Goal: Task Accomplishment & Management: Use online tool/utility

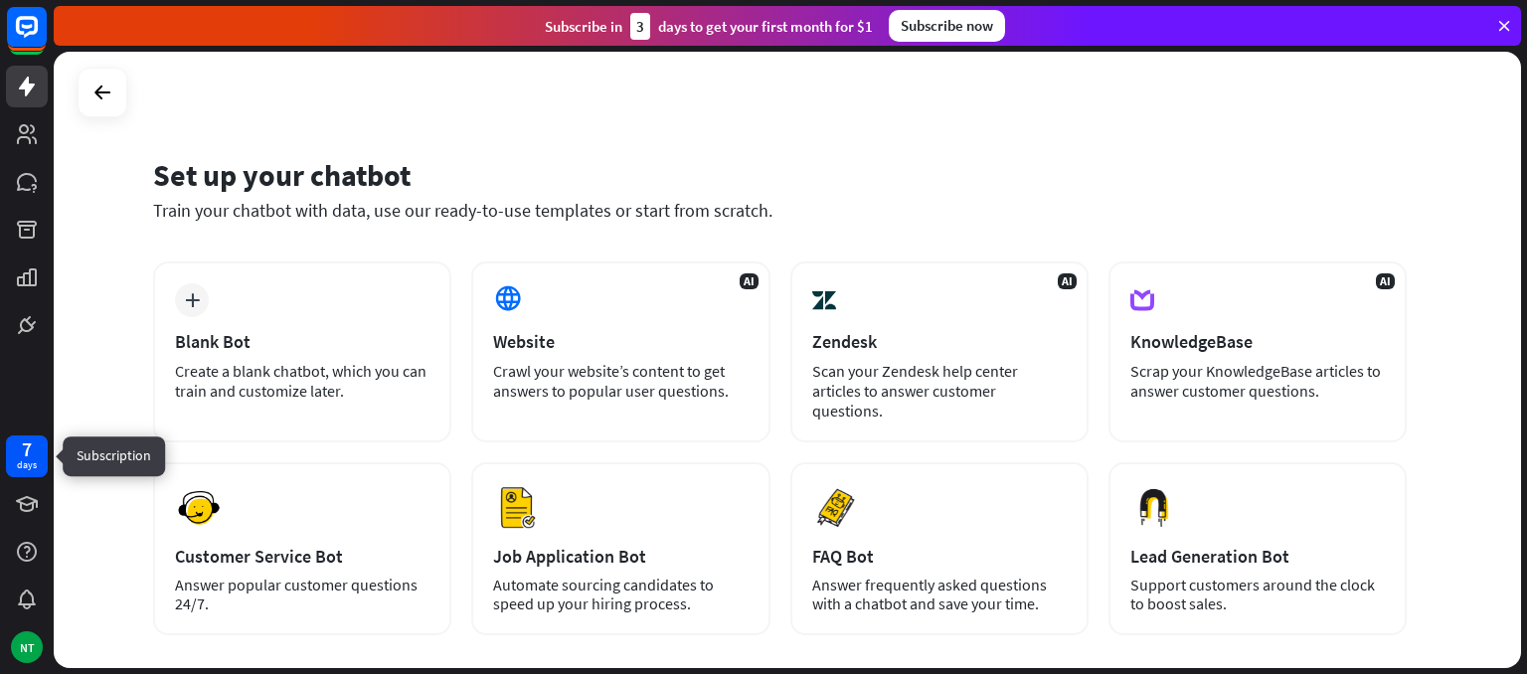
click at [25, 470] on div "days" at bounding box center [27, 465] width 20 height 14
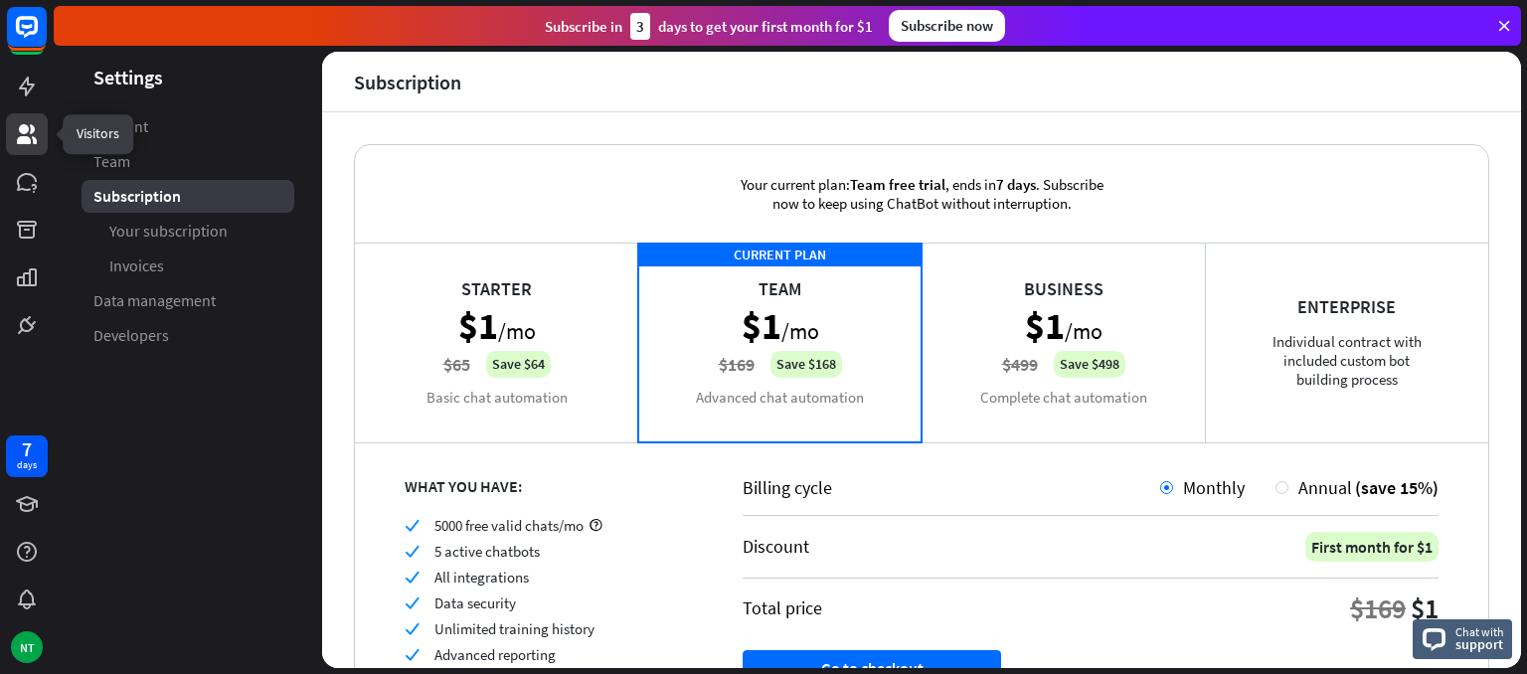
click at [21, 129] on icon at bounding box center [27, 134] width 20 height 20
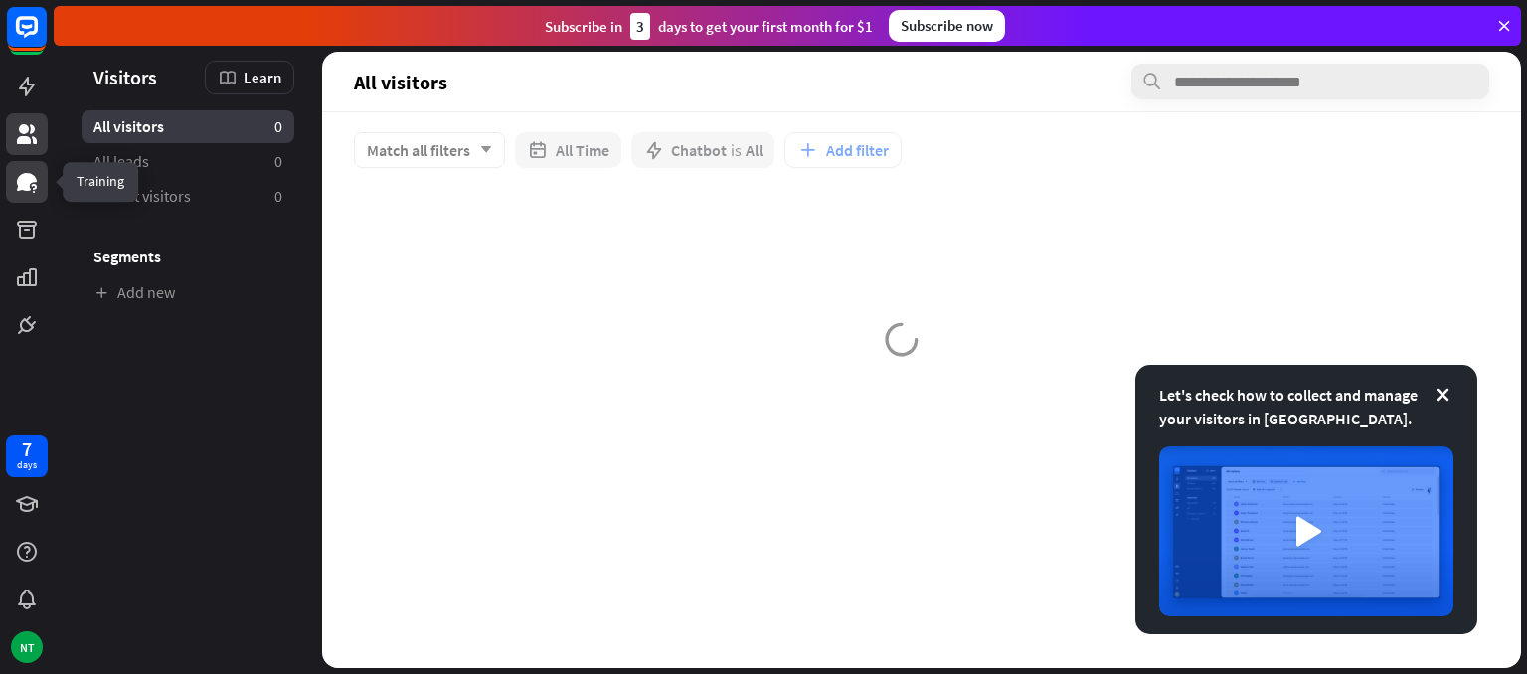
click at [12, 174] on link at bounding box center [27, 182] width 42 height 42
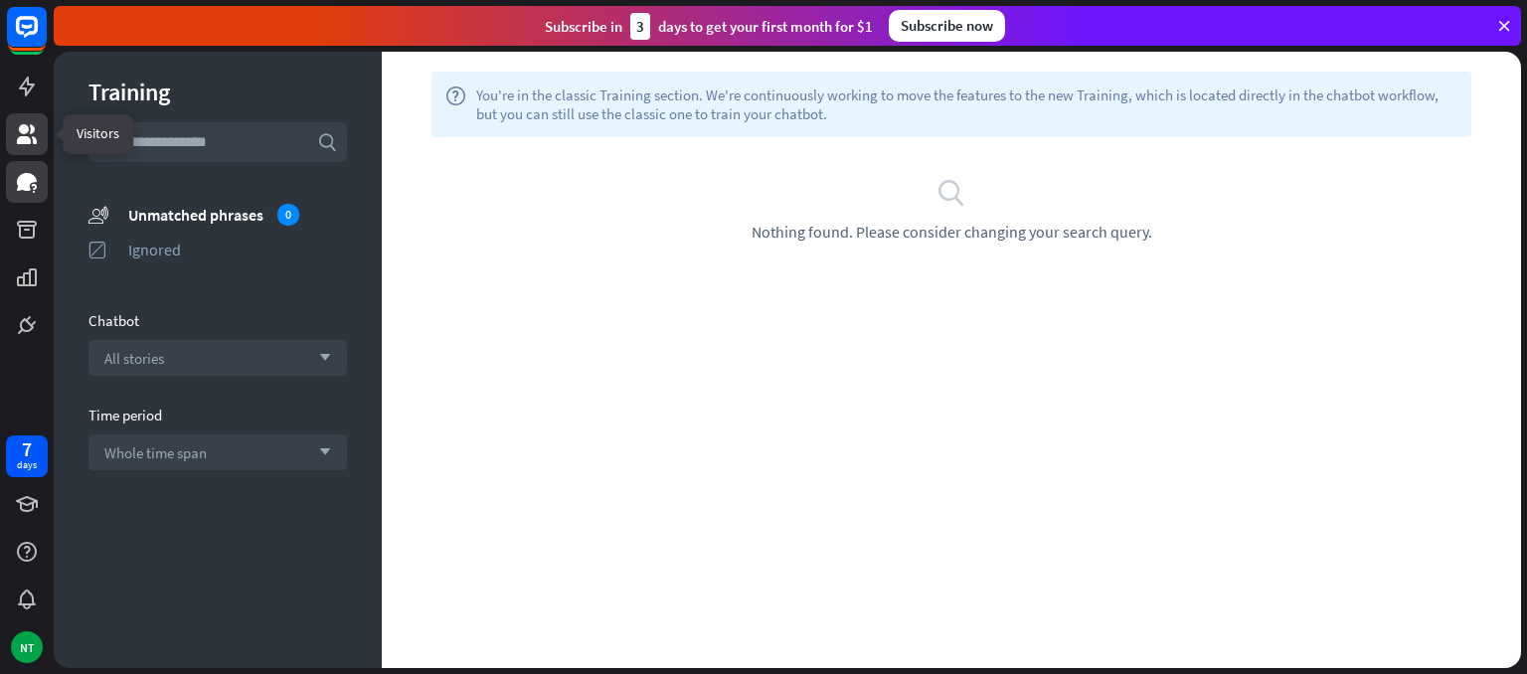
click at [26, 147] on link at bounding box center [27, 134] width 42 height 42
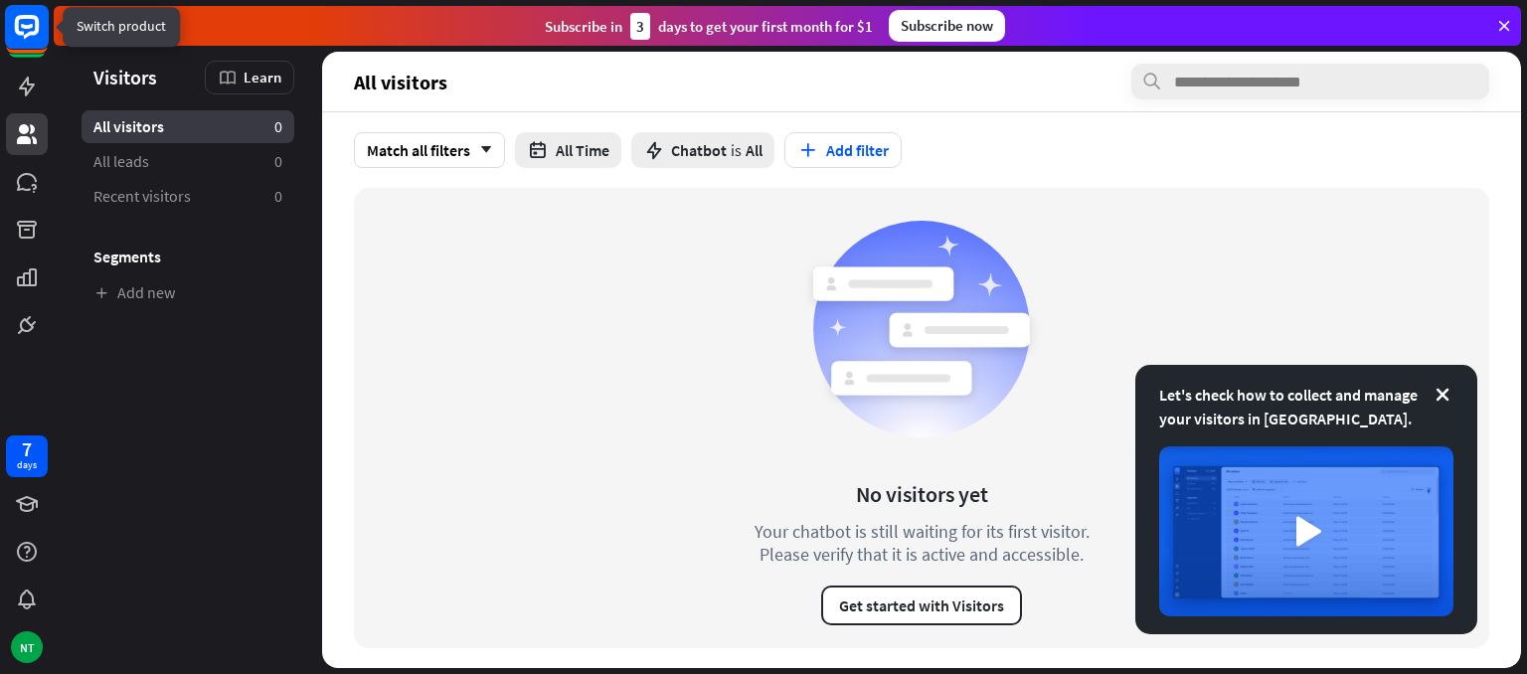
click at [24, 44] on rect at bounding box center [27, 27] width 44 height 44
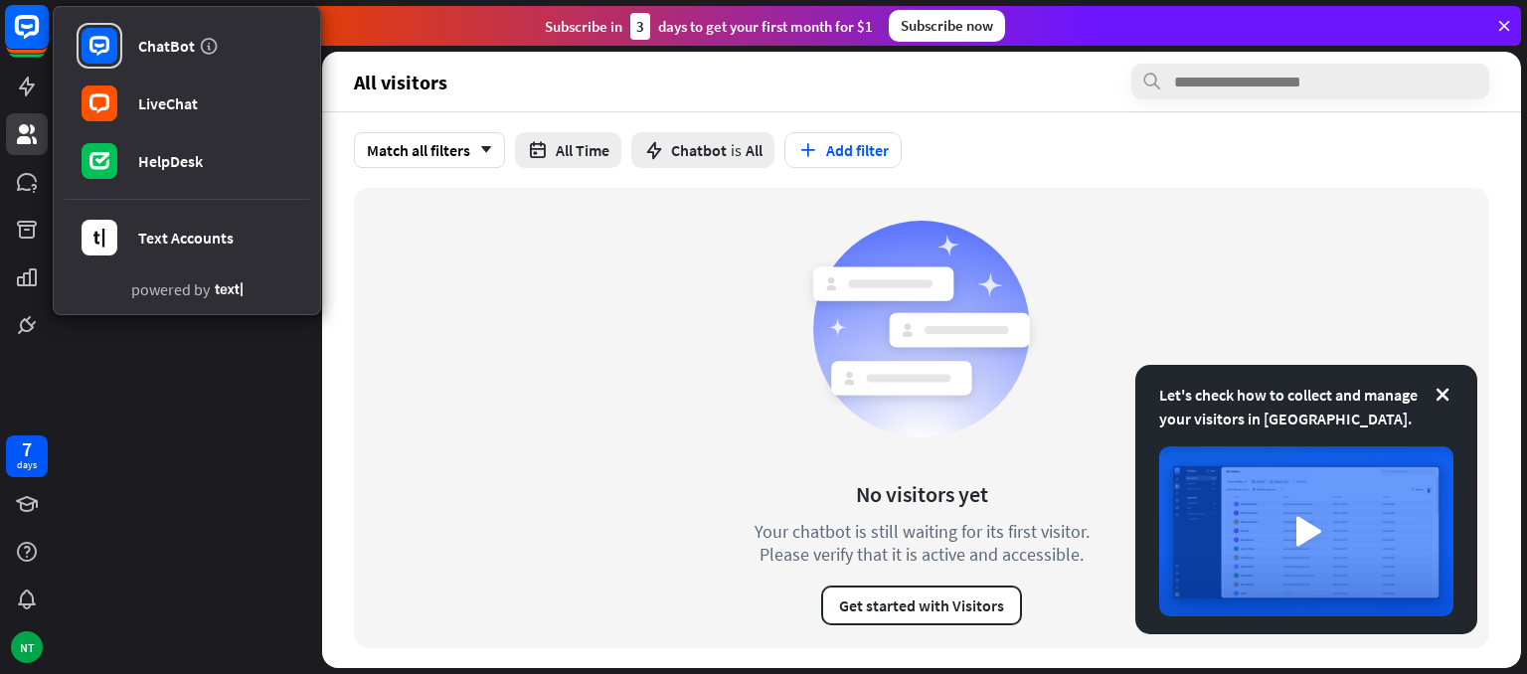
click at [24, 43] on rect at bounding box center [27, 27] width 44 height 44
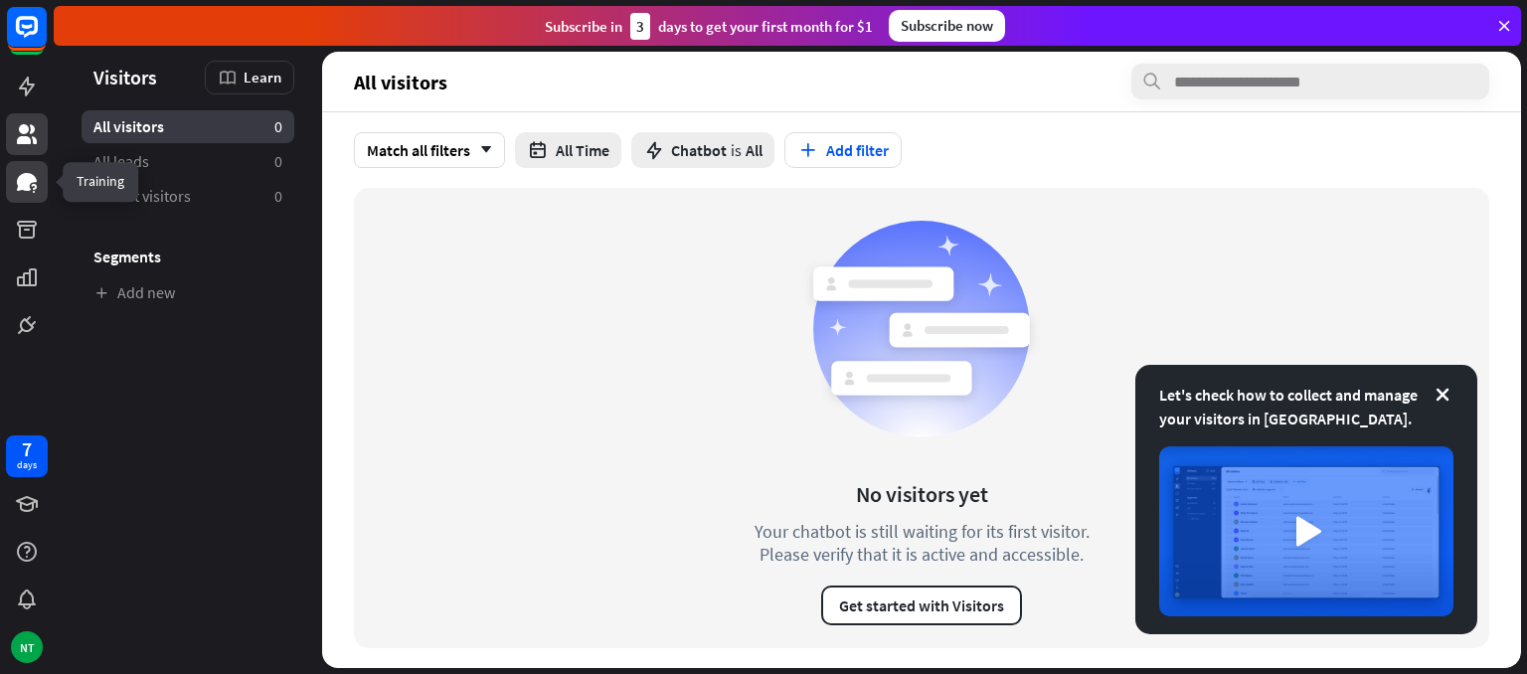
click at [39, 176] on link at bounding box center [27, 182] width 42 height 42
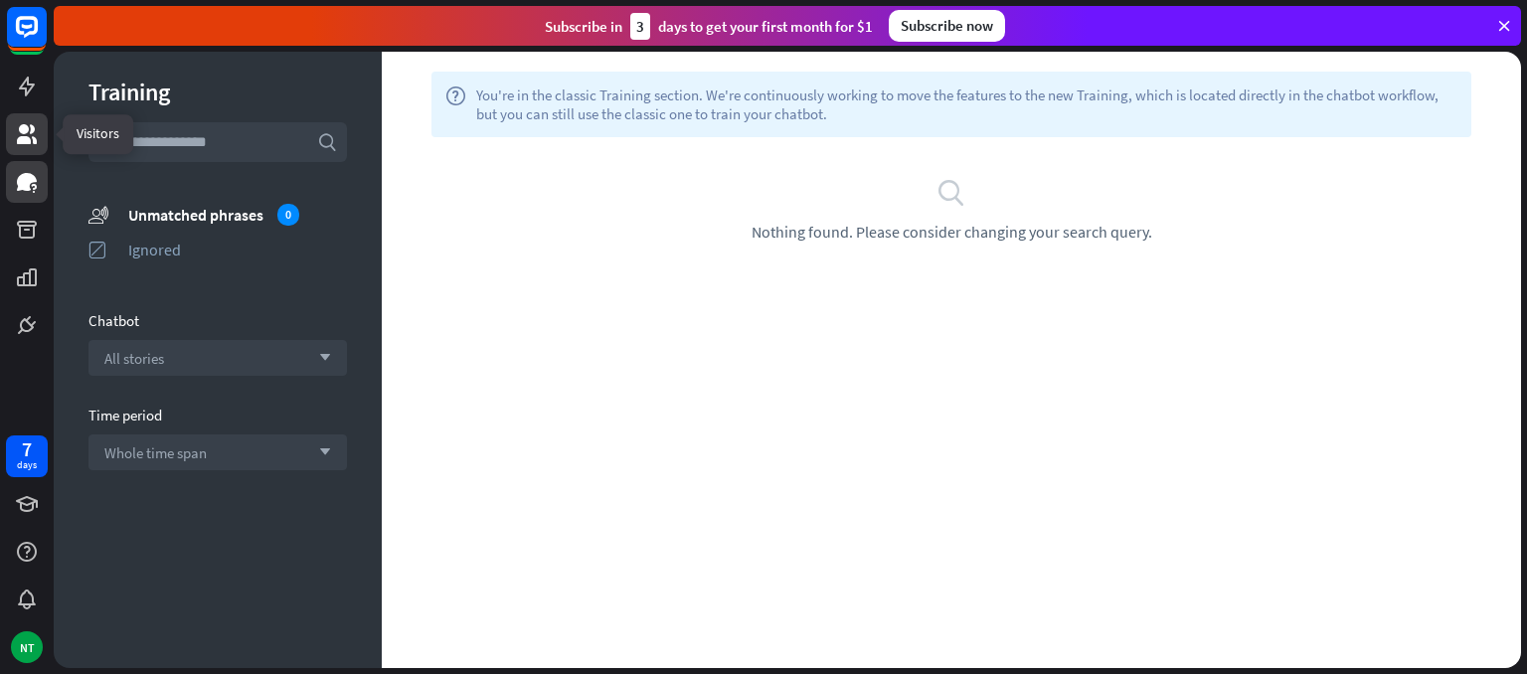
click at [13, 131] on link at bounding box center [27, 134] width 42 height 42
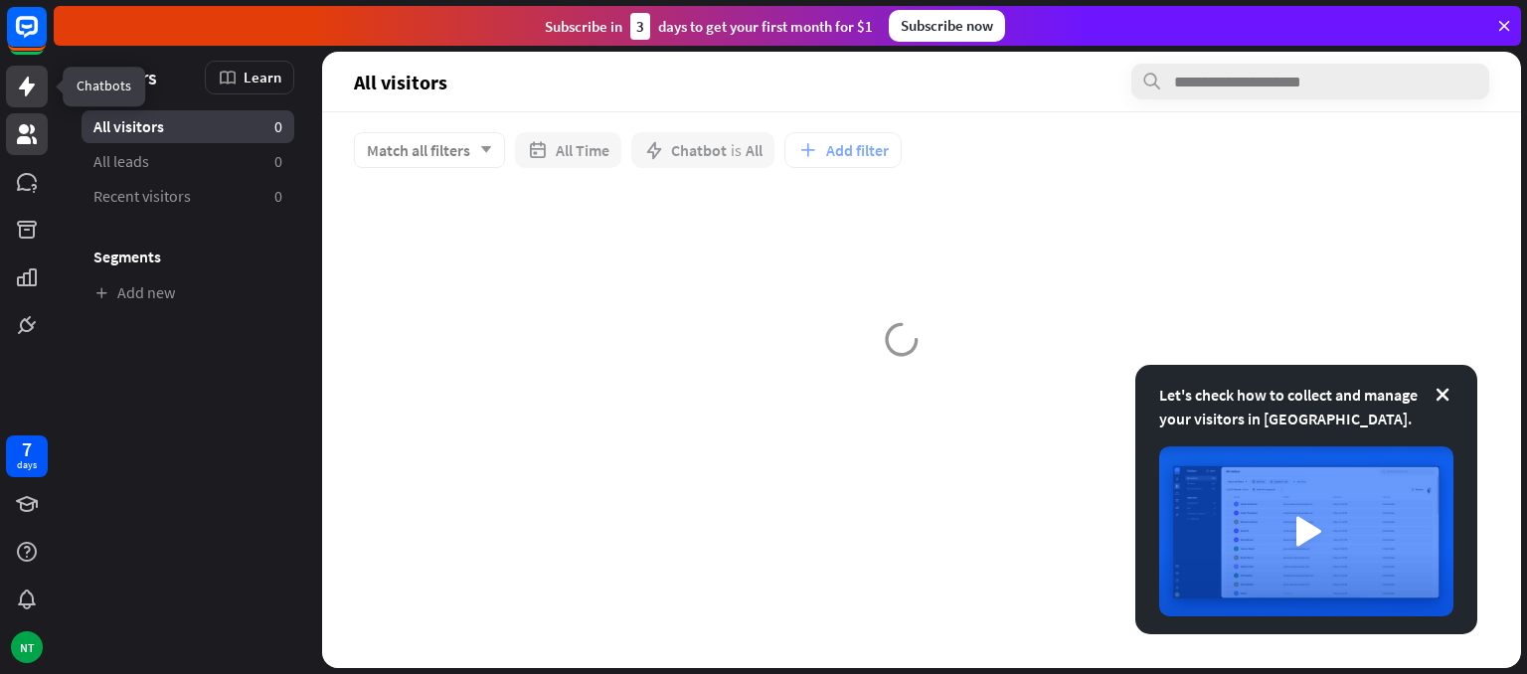
click at [13, 82] on link at bounding box center [27, 87] width 42 height 42
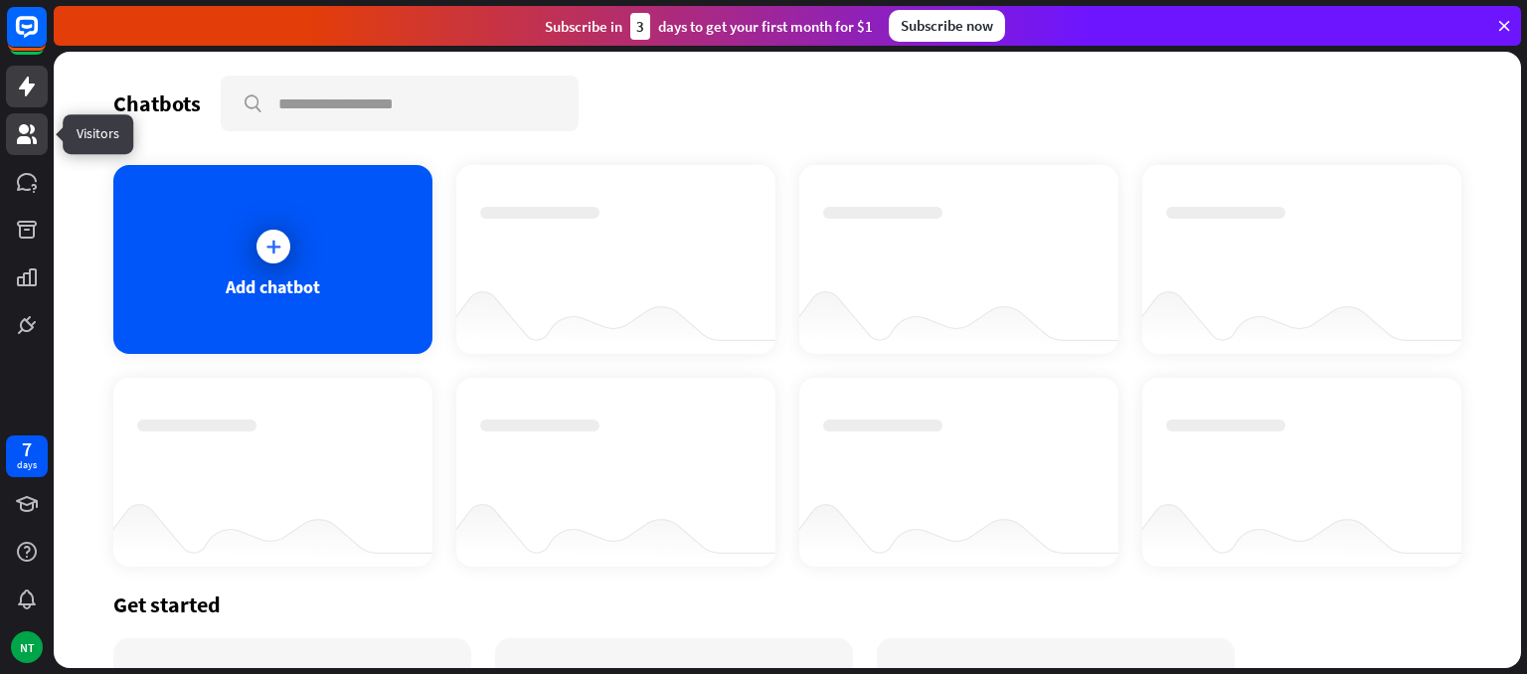
click at [32, 135] on icon at bounding box center [27, 134] width 24 height 24
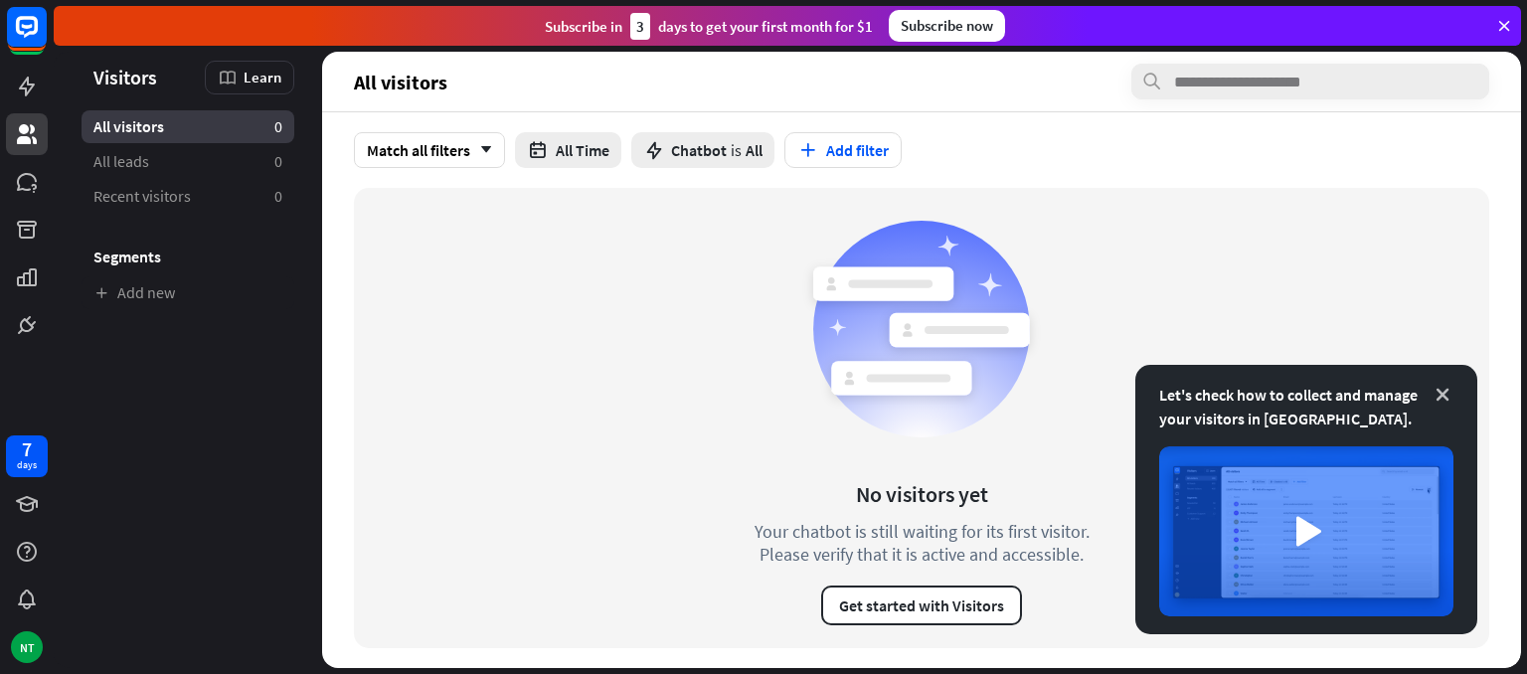
click at [1442, 399] on icon at bounding box center [1443, 395] width 20 height 20
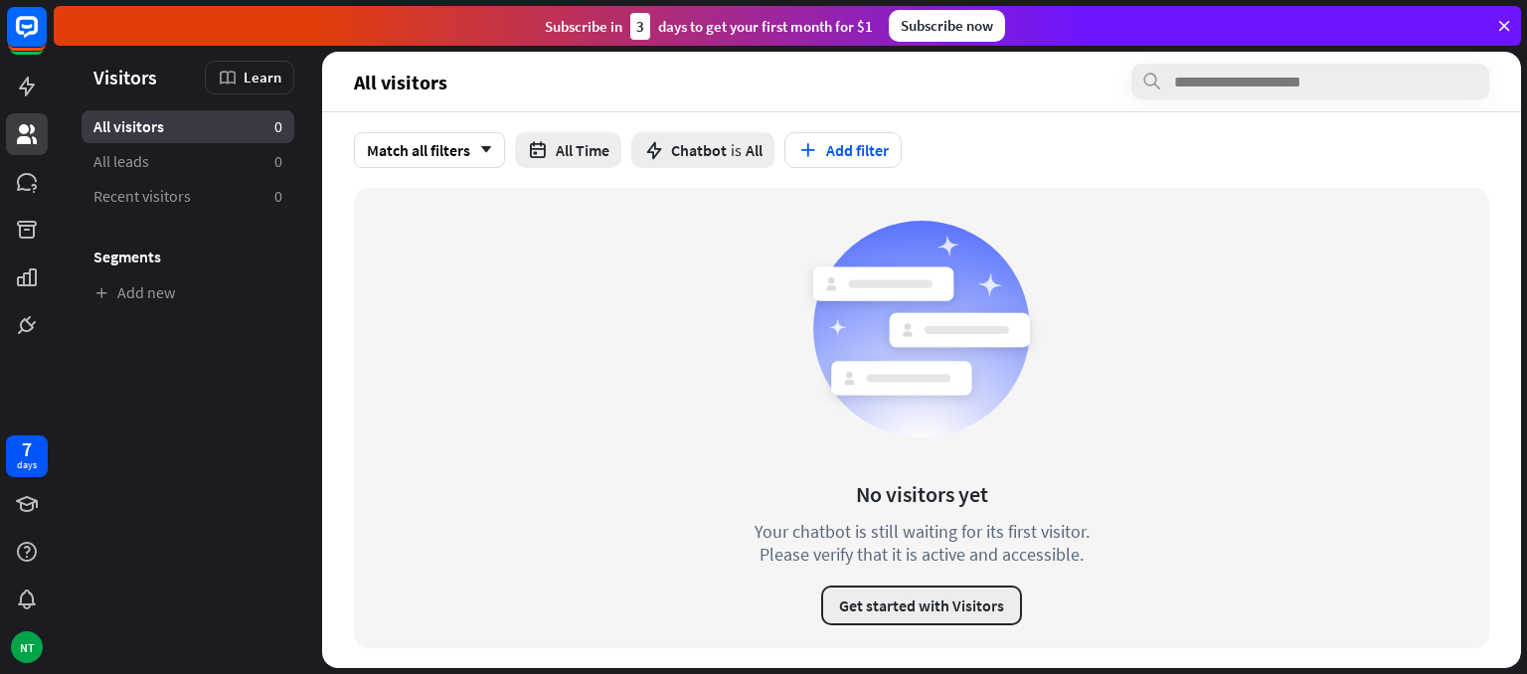
click at [909, 614] on button "Get started with Visitors" at bounding box center [921, 606] width 201 height 40
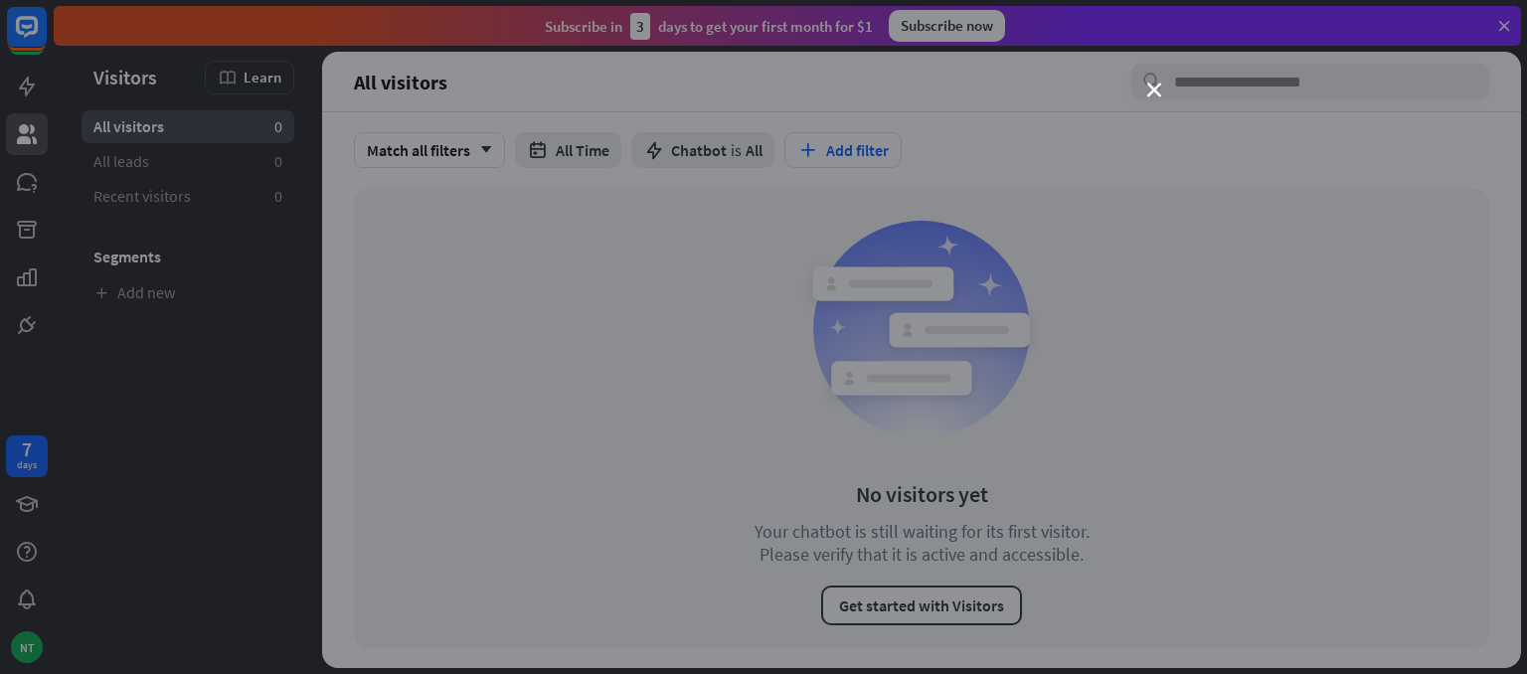
click at [1153, 97] on div "close" at bounding box center [763, 337] width 1527 height 674
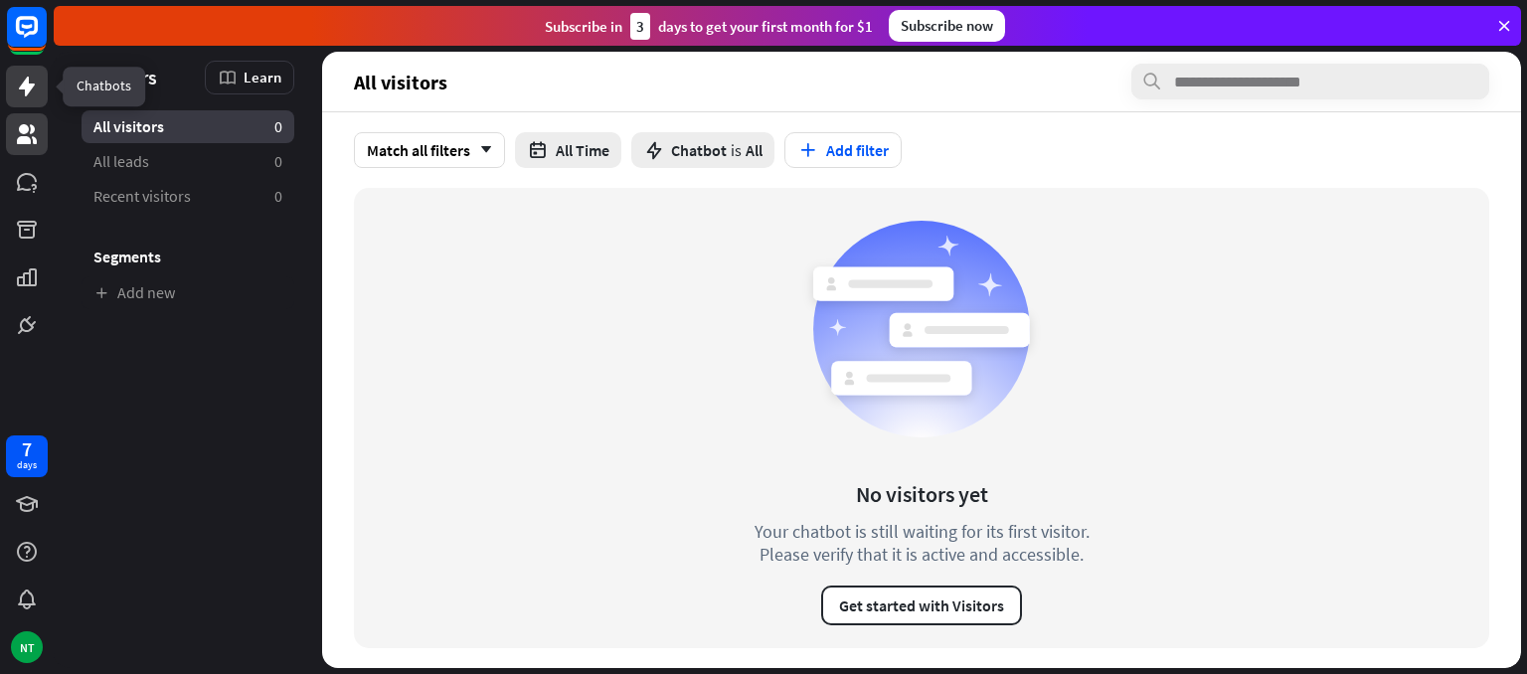
click at [22, 77] on icon at bounding box center [27, 87] width 24 height 24
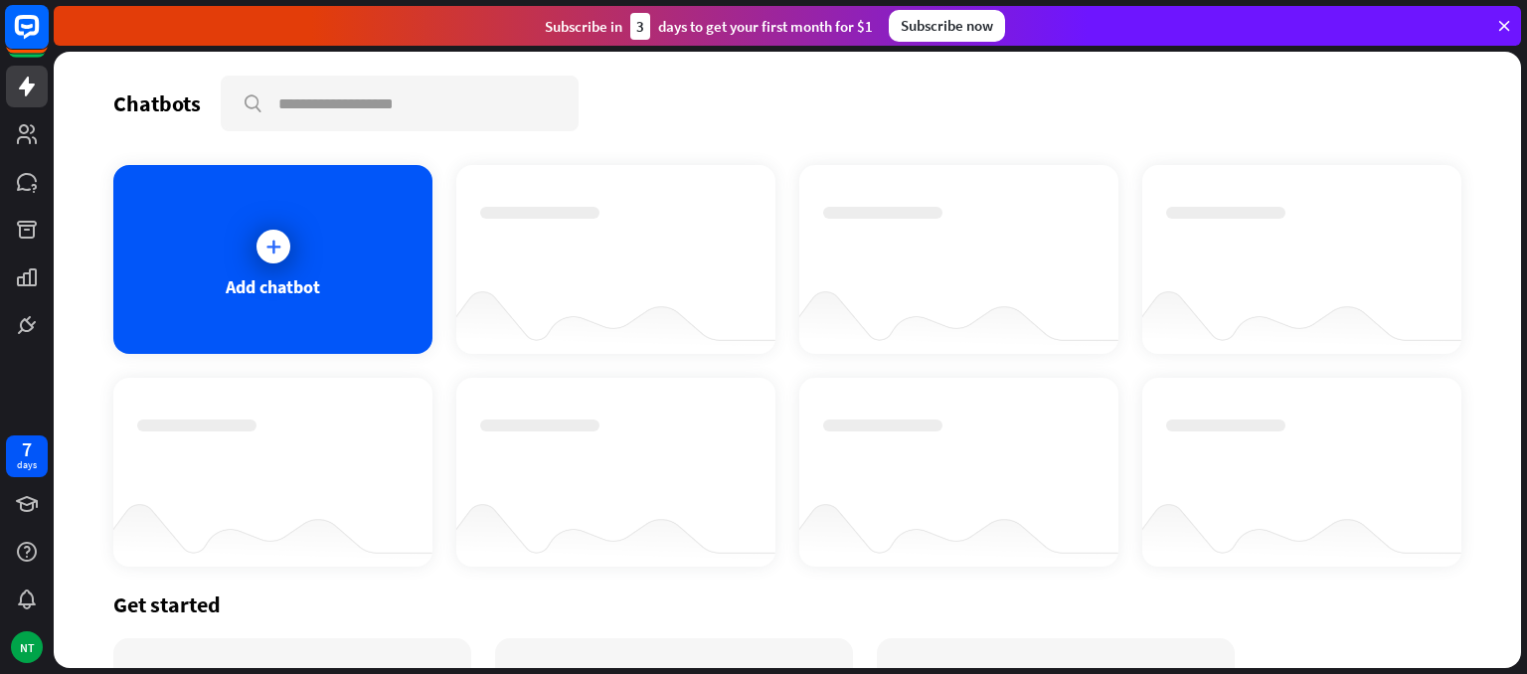
click at [11, 28] on rect at bounding box center [27, 27] width 44 height 44
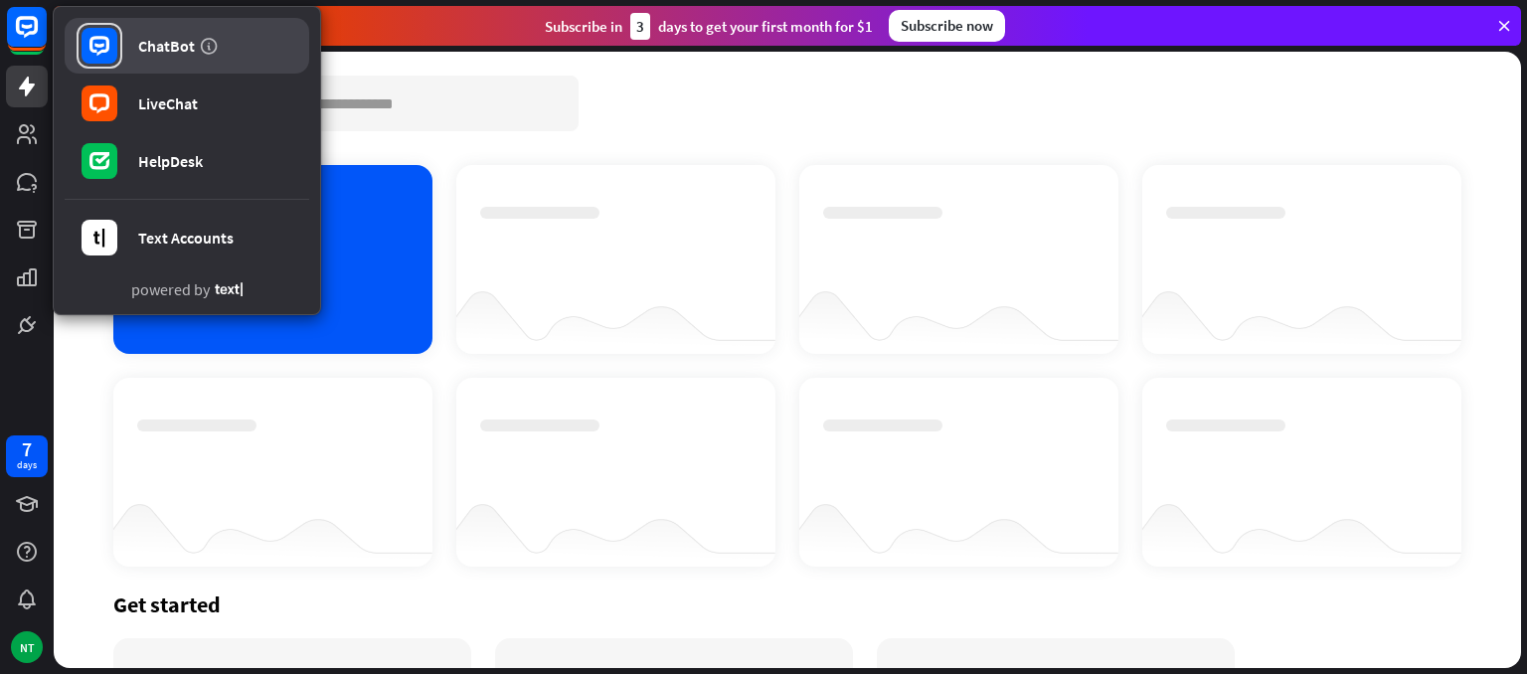
click at [155, 46] on div "ChatBot" at bounding box center [166, 46] width 57 height 20
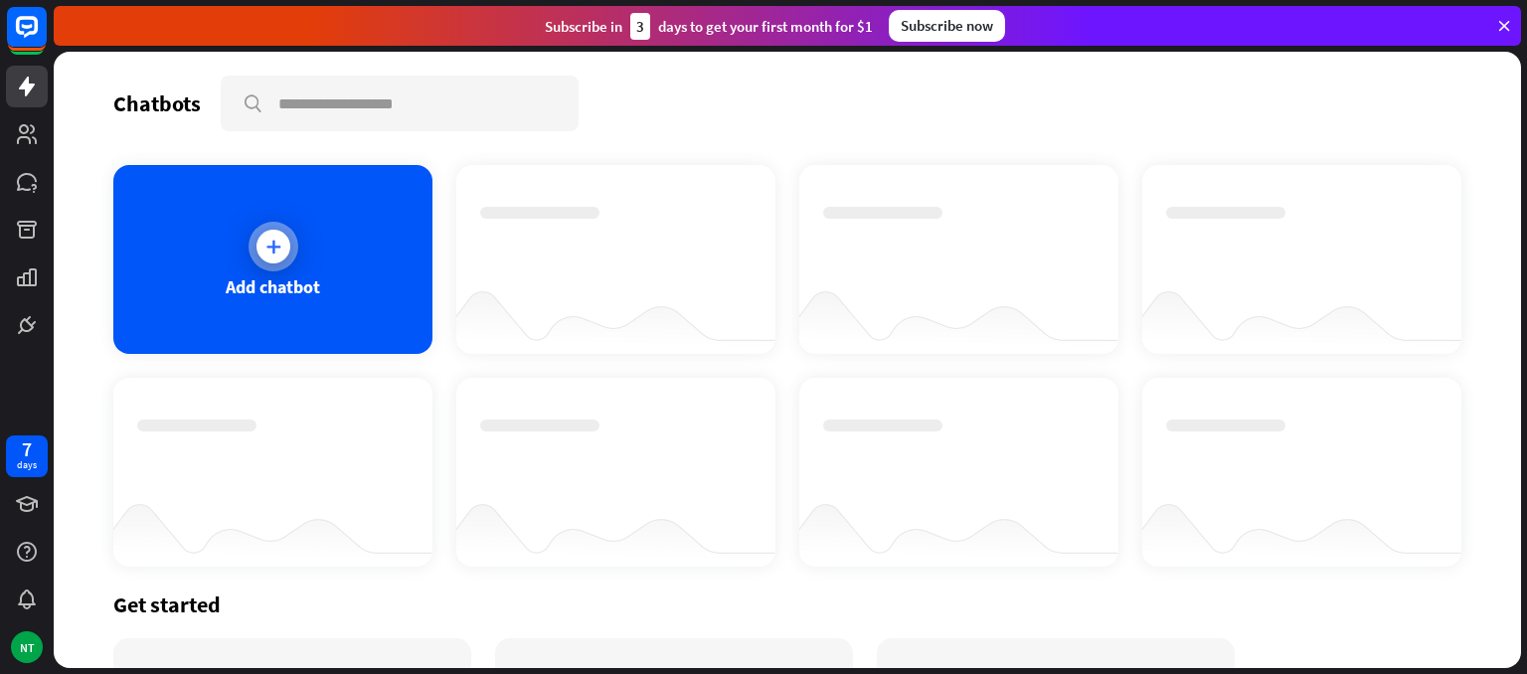
click at [266, 248] on icon at bounding box center [273, 247] width 20 height 20
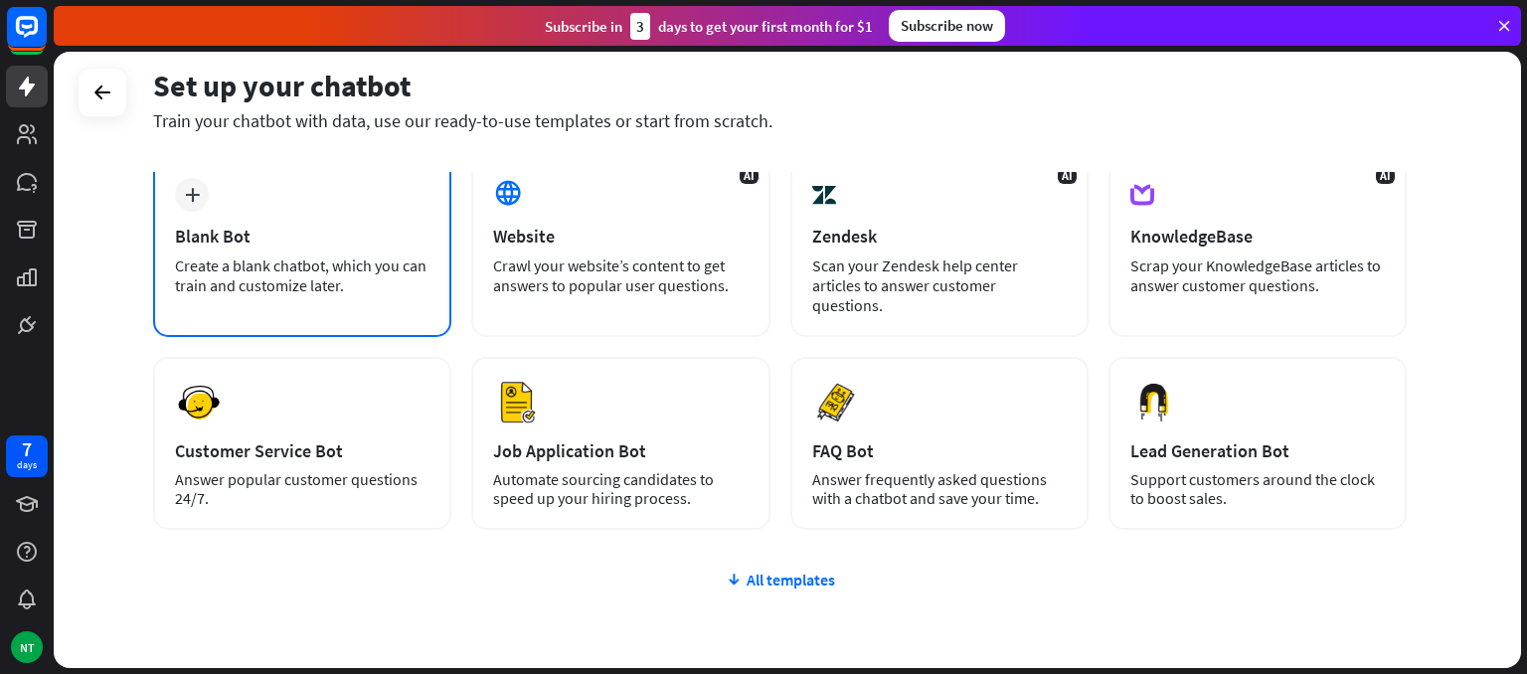
scroll to position [52, 0]
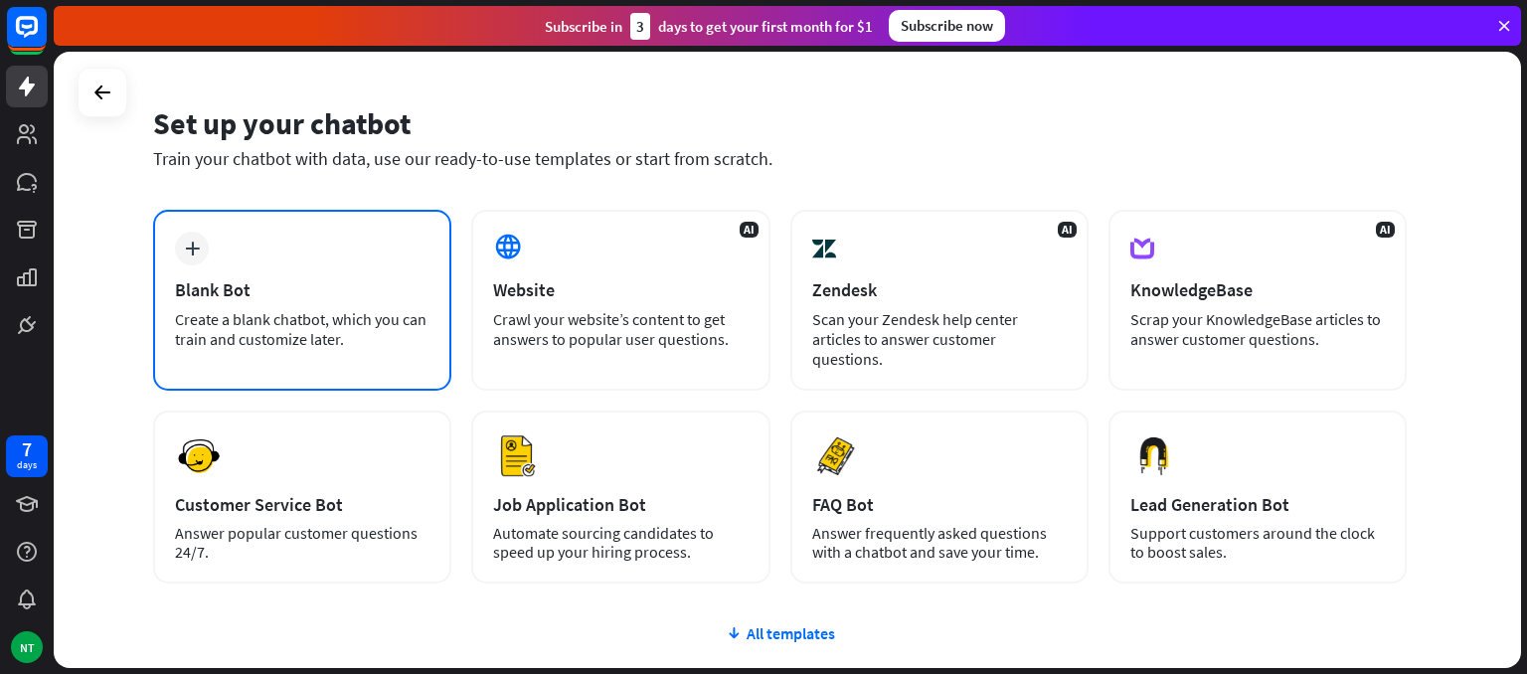
click at [341, 280] on div "Blank Bot" at bounding box center [302, 289] width 255 height 23
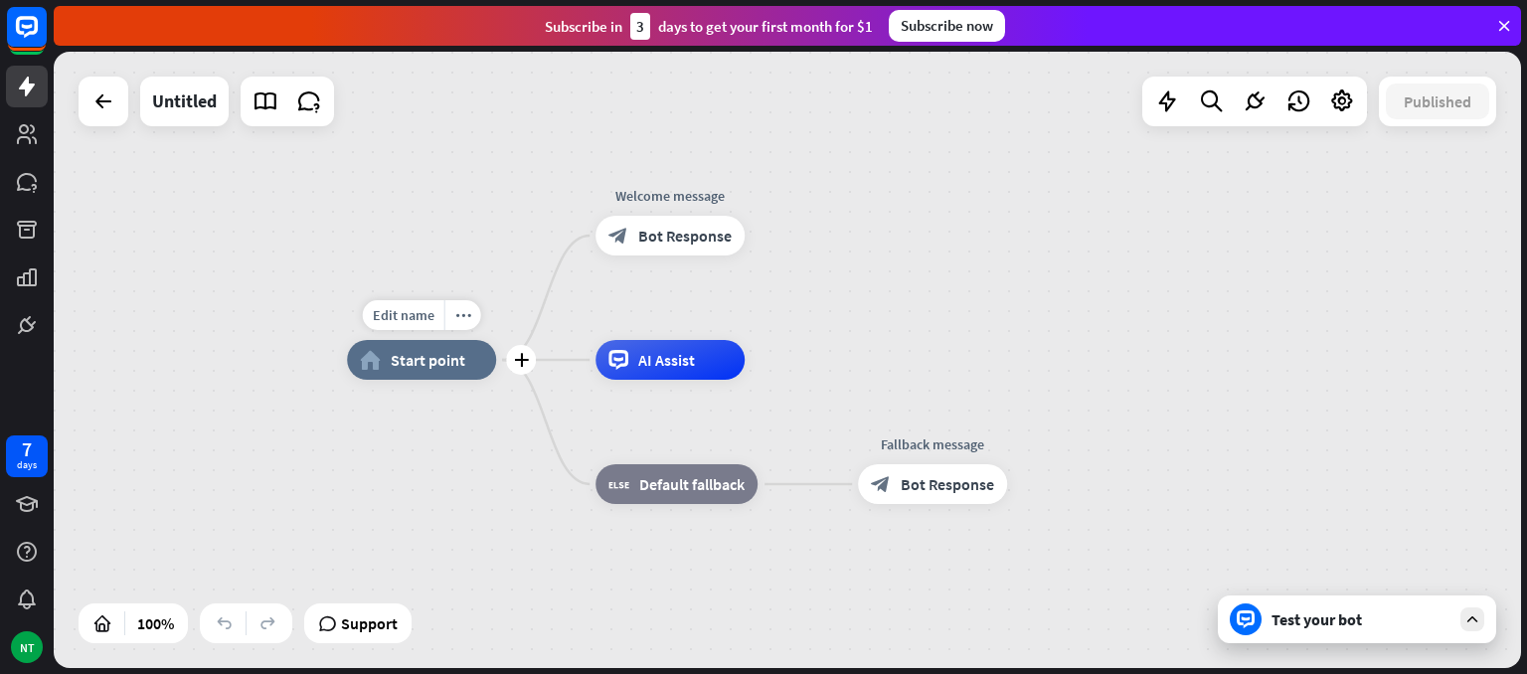
click at [433, 357] on span "Start point" at bounding box center [428, 360] width 75 height 20
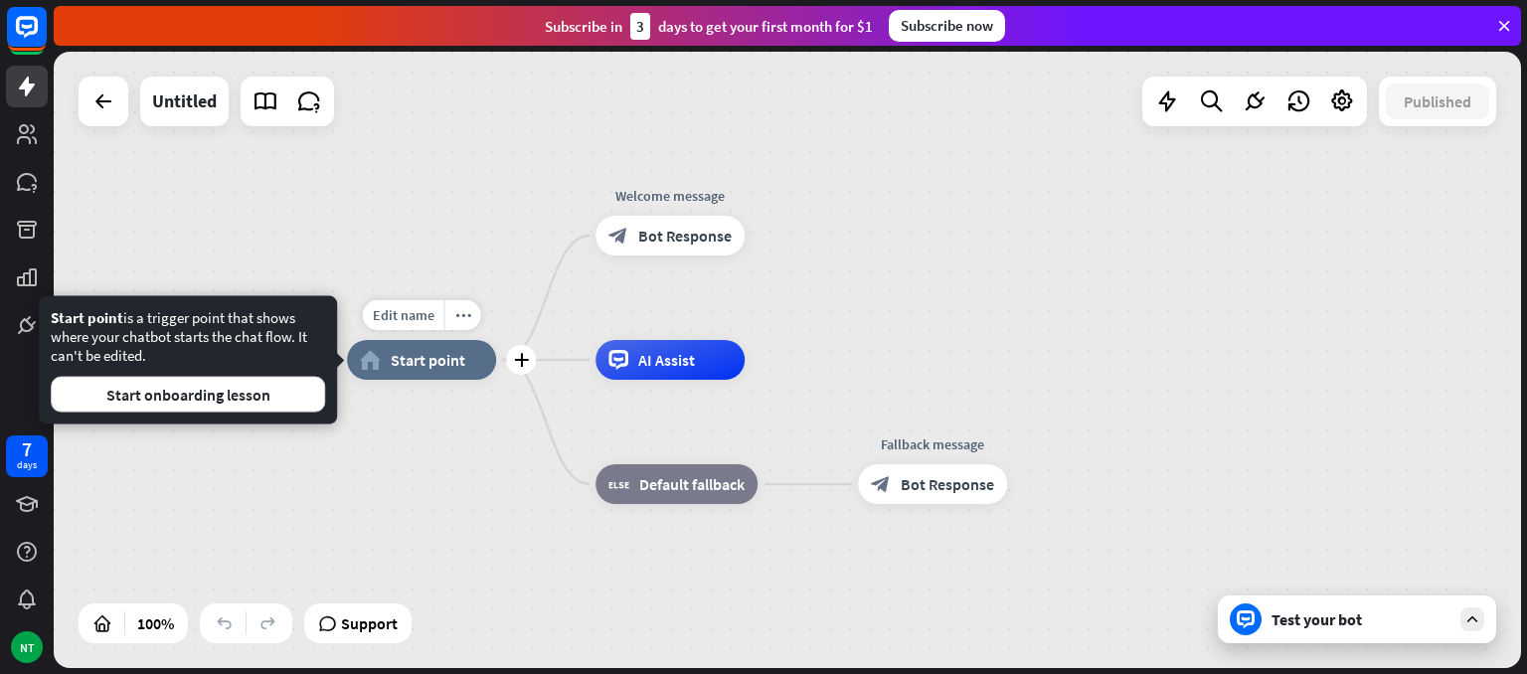
click at [426, 350] on span "Start point" at bounding box center [428, 360] width 75 height 20
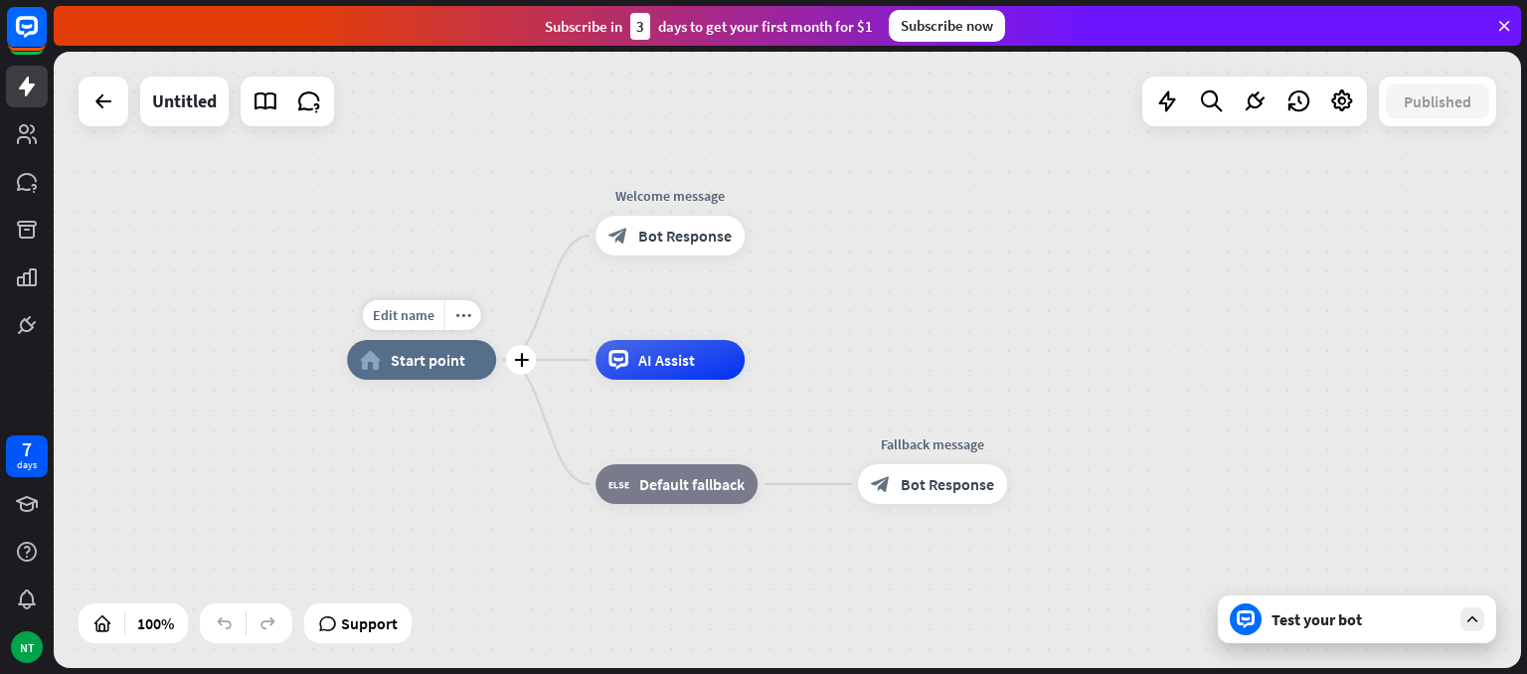
click at [430, 379] on div "home_2 Start point" at bounding box center [421, 360] width 149 height 40
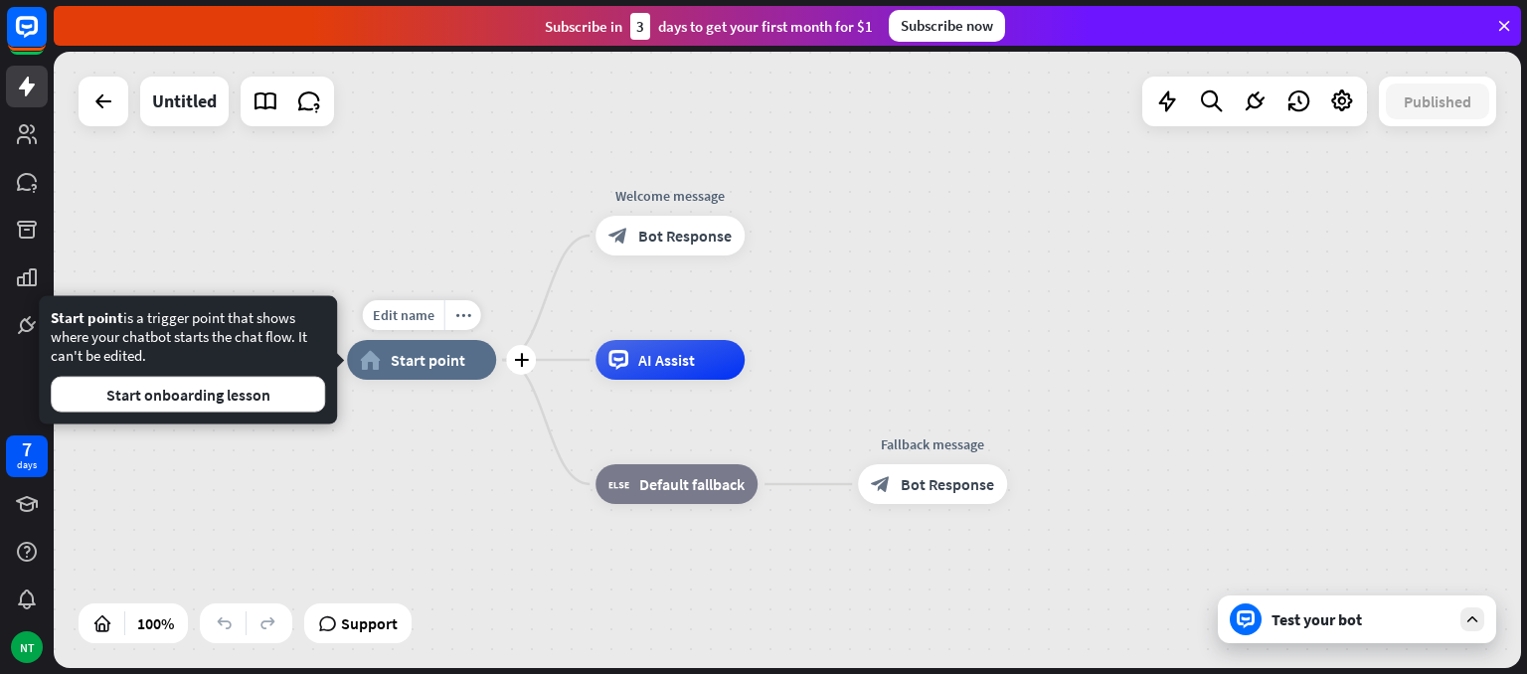
click at [429, 378] on div "home_2 Start point" at bounding box center [421, 360] width 149 height 40
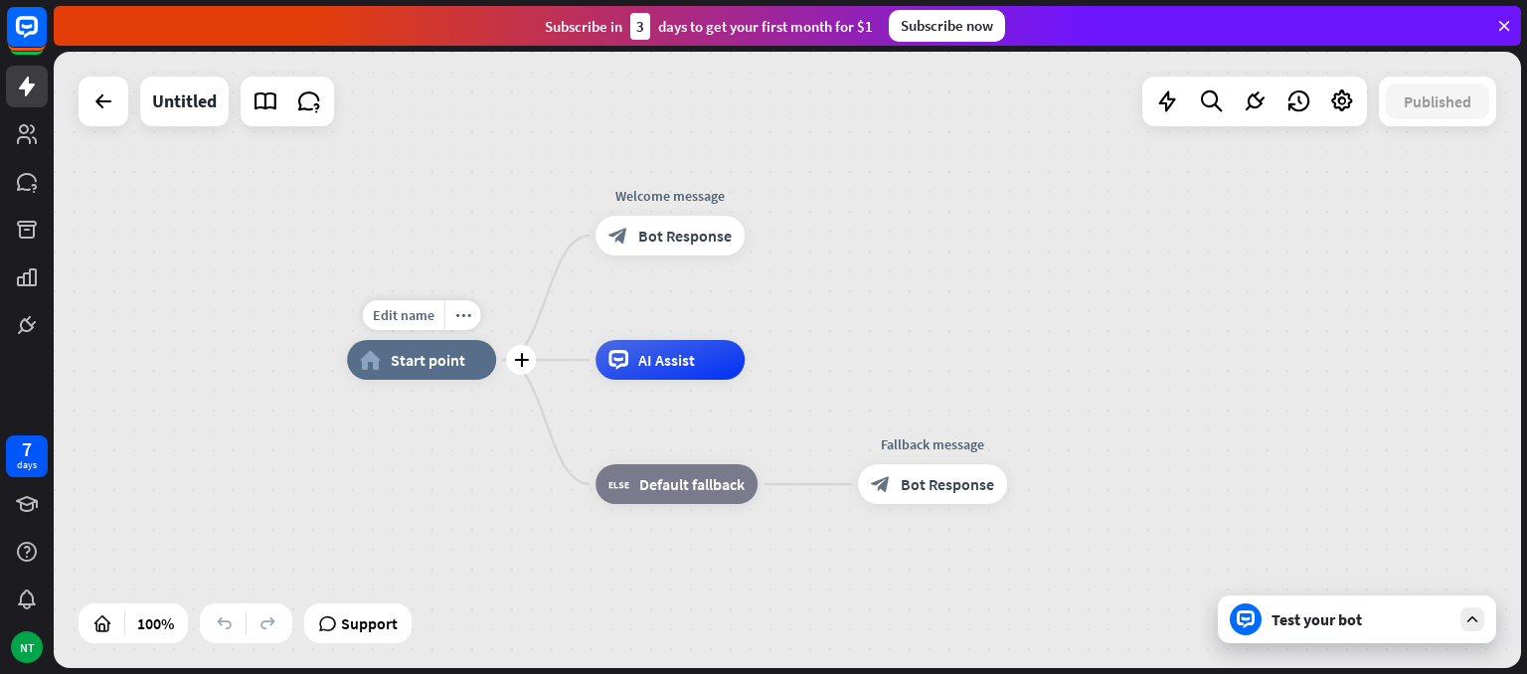
click at [428, 378] on div "home_2 Start point" at bounding box center [421, 360] width 149 height 40
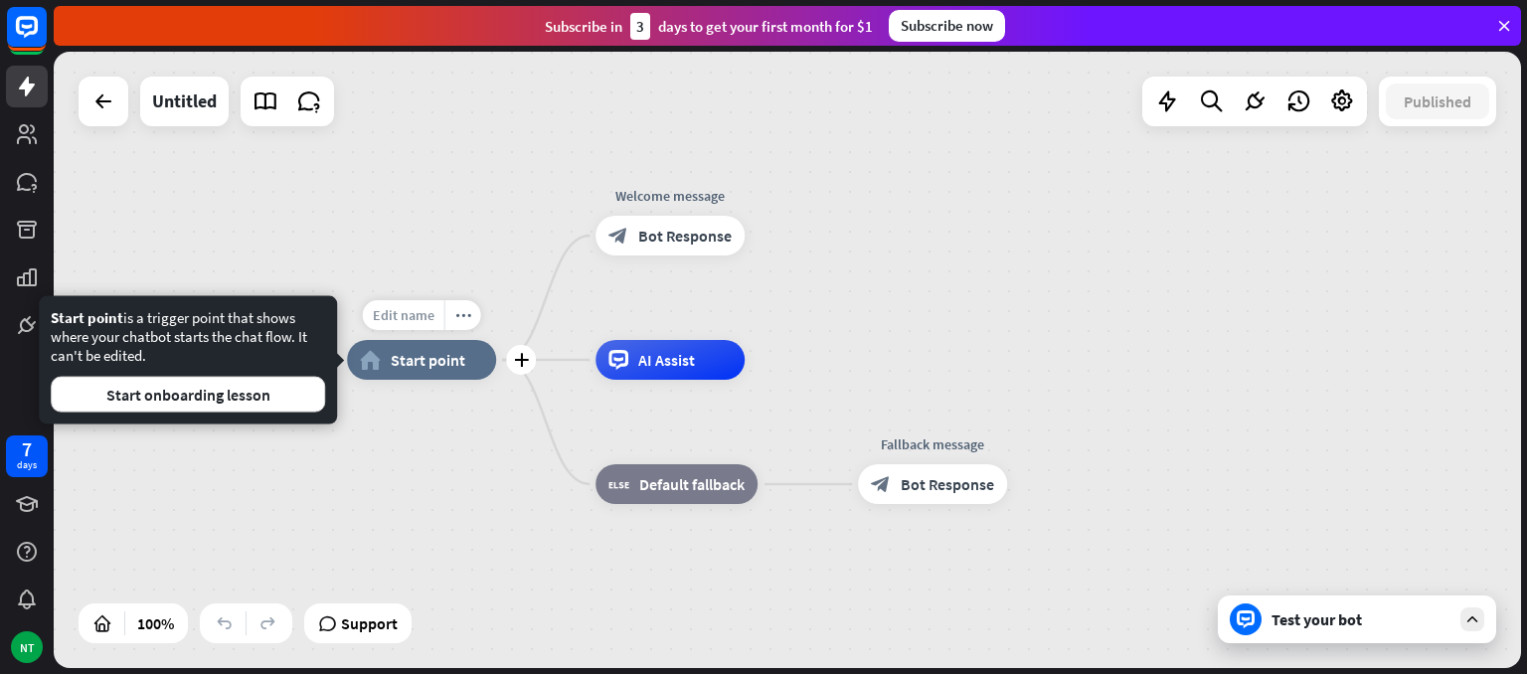
click at [427, 326] on div "Edit name" at bounding box center [404, 315] width 82 height 30
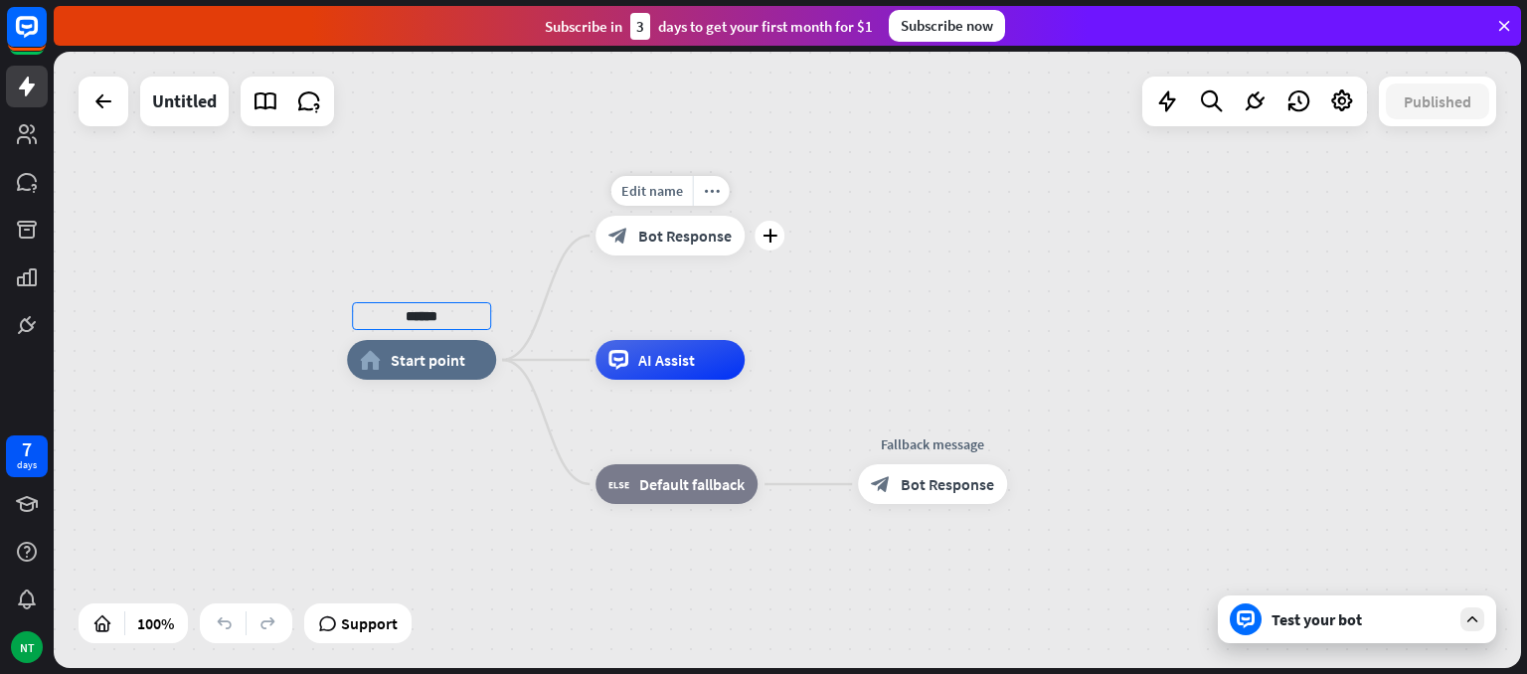
type input "******"
click at [658, 246] on div "****** home_2 Start point Edit name more_horiz plus Welcome message block_bot_r…" at bounding box center [788, 360] width 1468 height 616
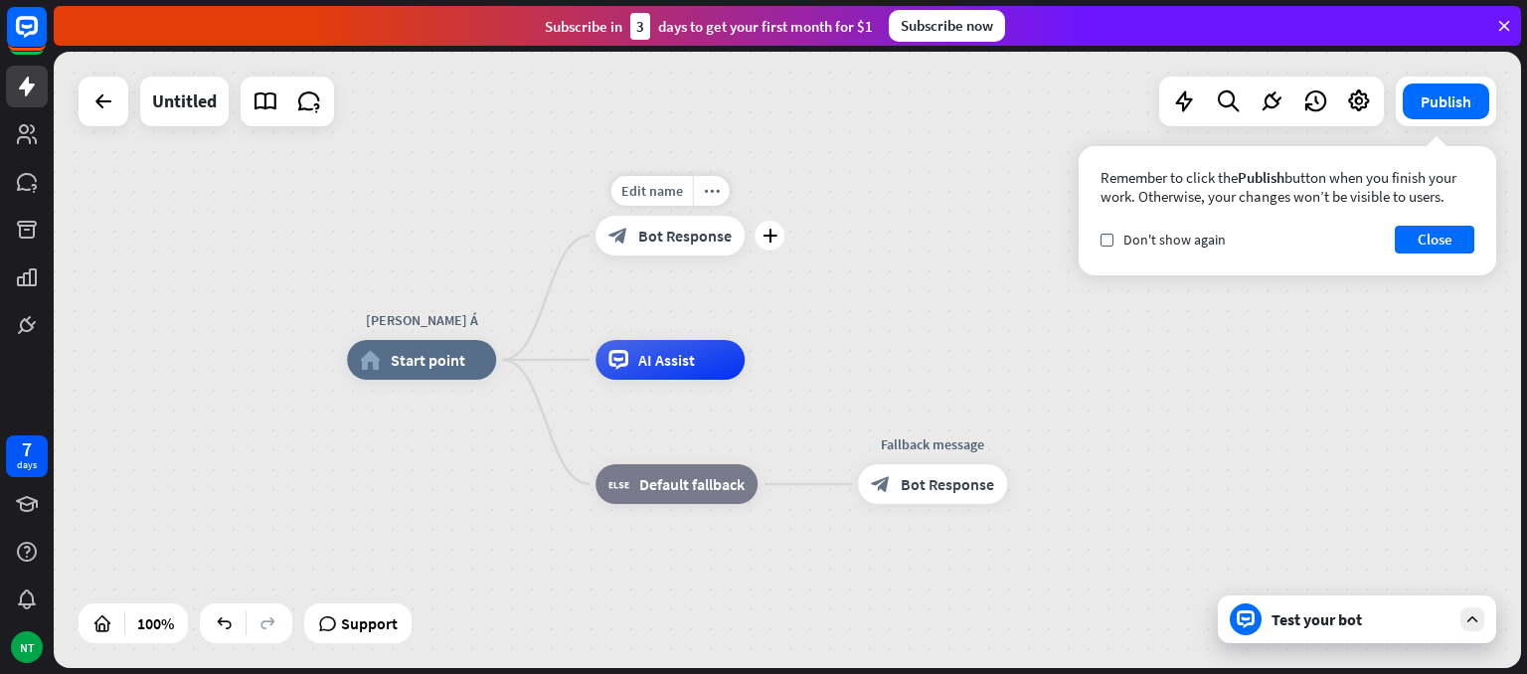
click at [646, 243] on span "Bot Response" at bounding box center [684, 236] width 93 height 20
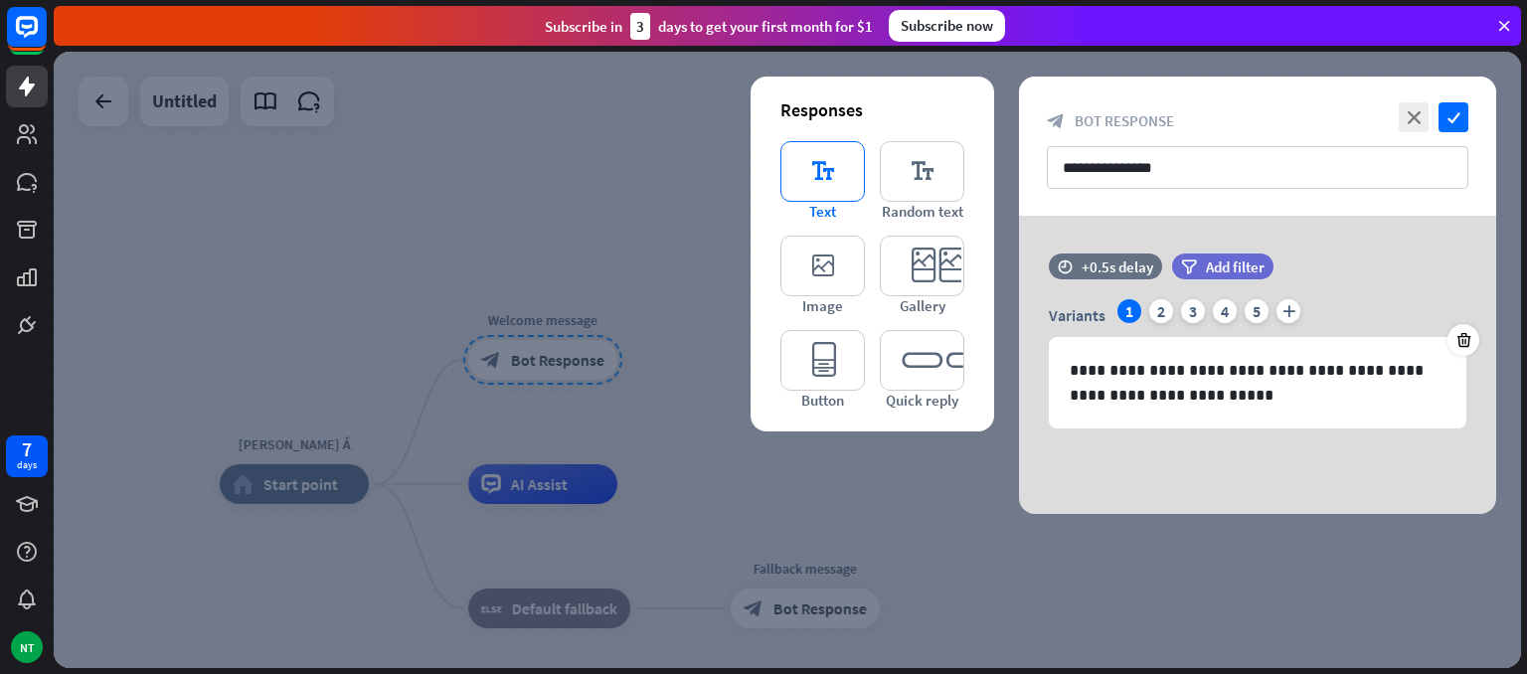
click at [810, 166] on icon "editor_text" at bounding box center [822, 171] width 85 height 61
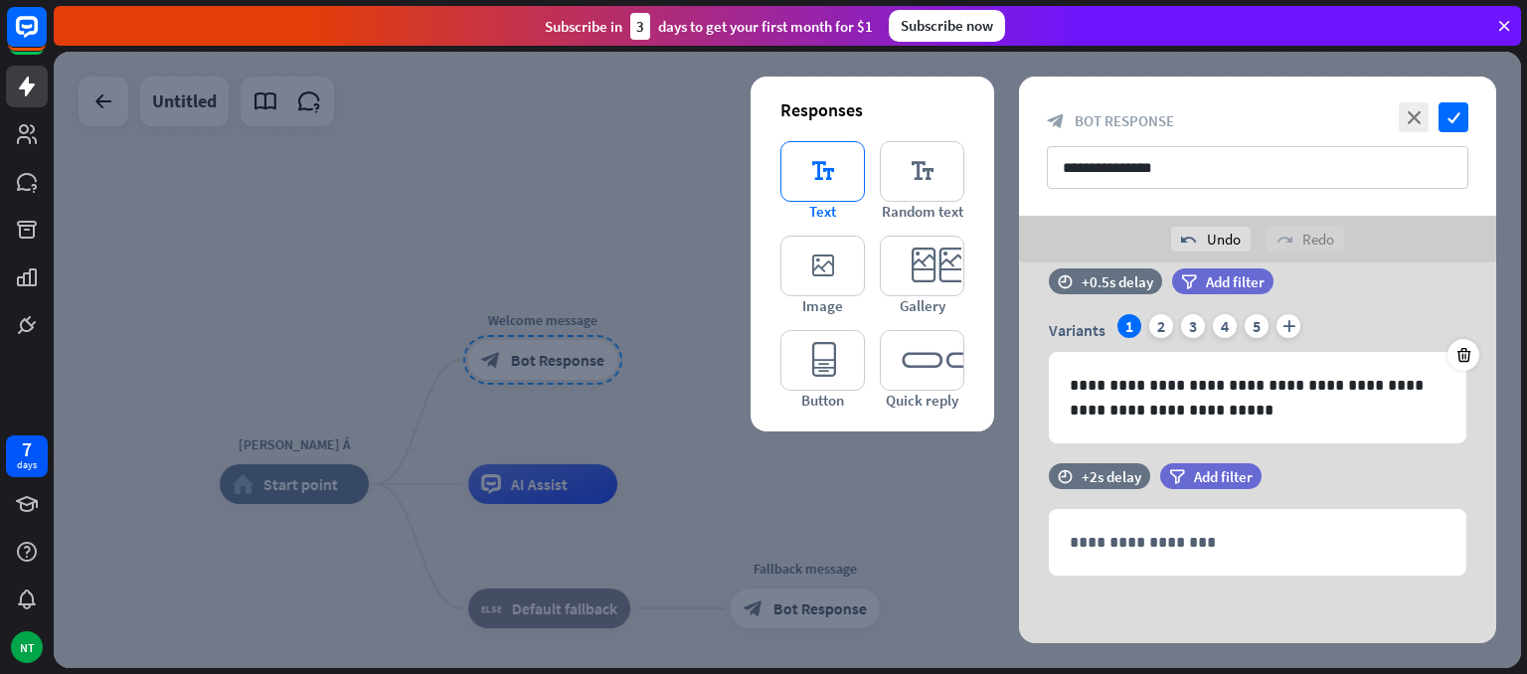
scroll to position [32, 0]
click at [667, 198] on div at bounding box center [788, 360] width 1468 height 616
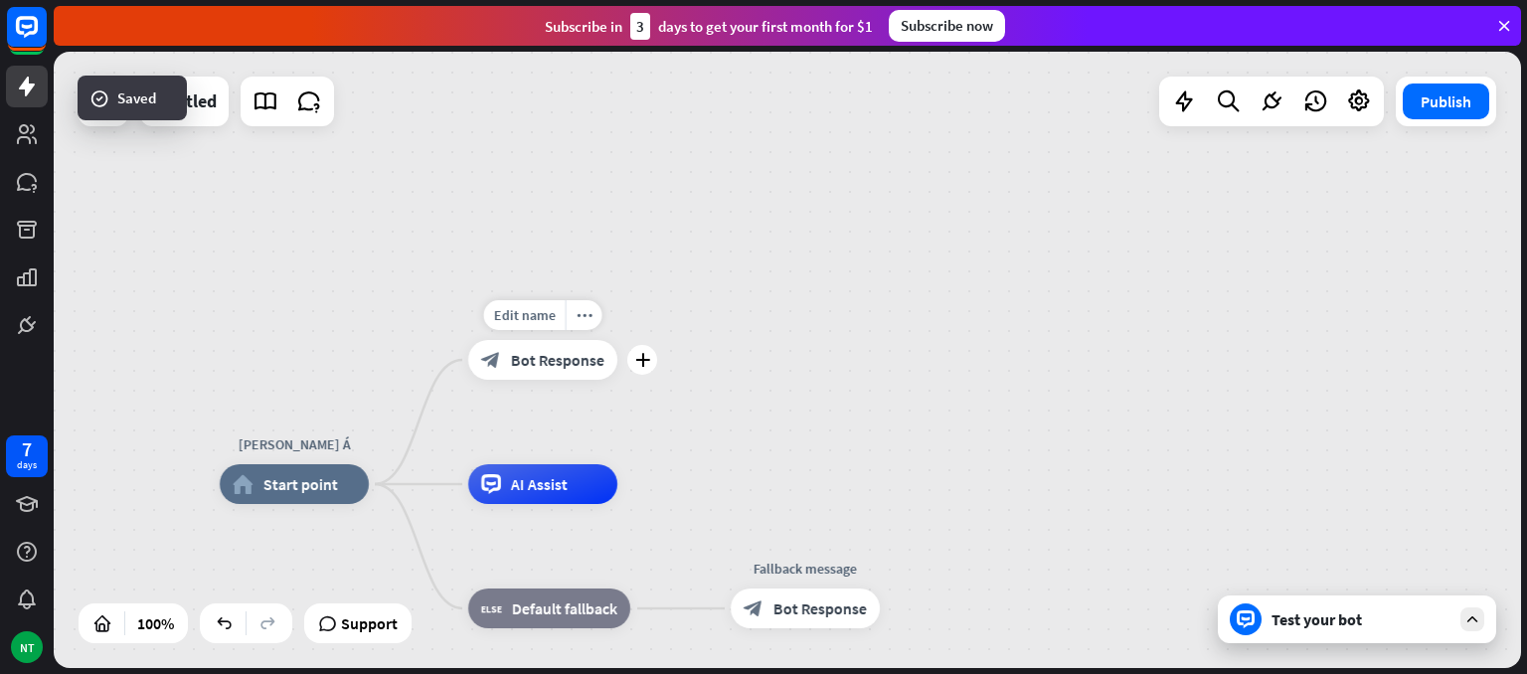
click at [565, 360] on span "Bot Response" at bounding box center [557, 360] width 93 height 20
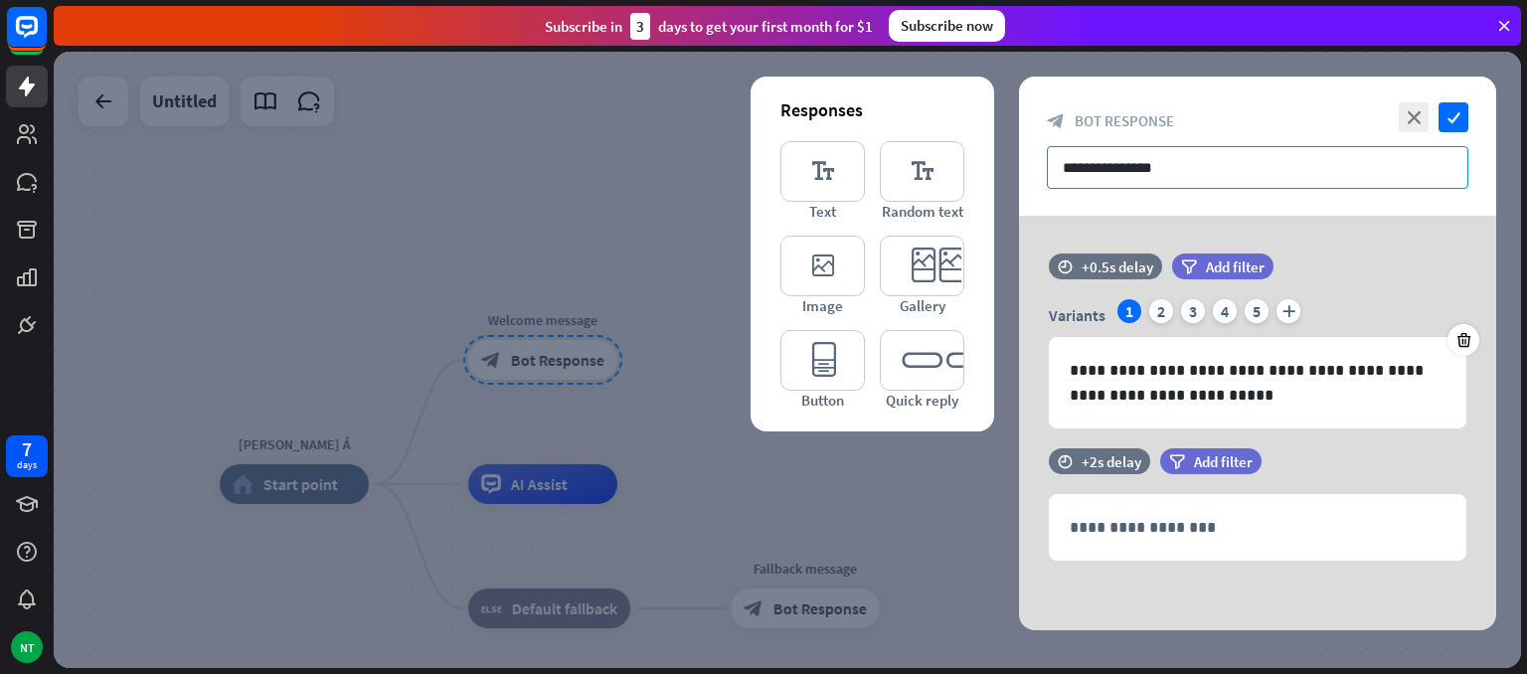
click at [1217, 155] on input "**********" at bounding box center [1258, 167] width 422 height 43
drag, startPoint x: 1191, startPoint y: 176, endPoint x: 1007, endPoint y: 180, distance: 184.0
click at [1007, 180] on div "**********" at bounding box center [788, 360] width 1468 height 616
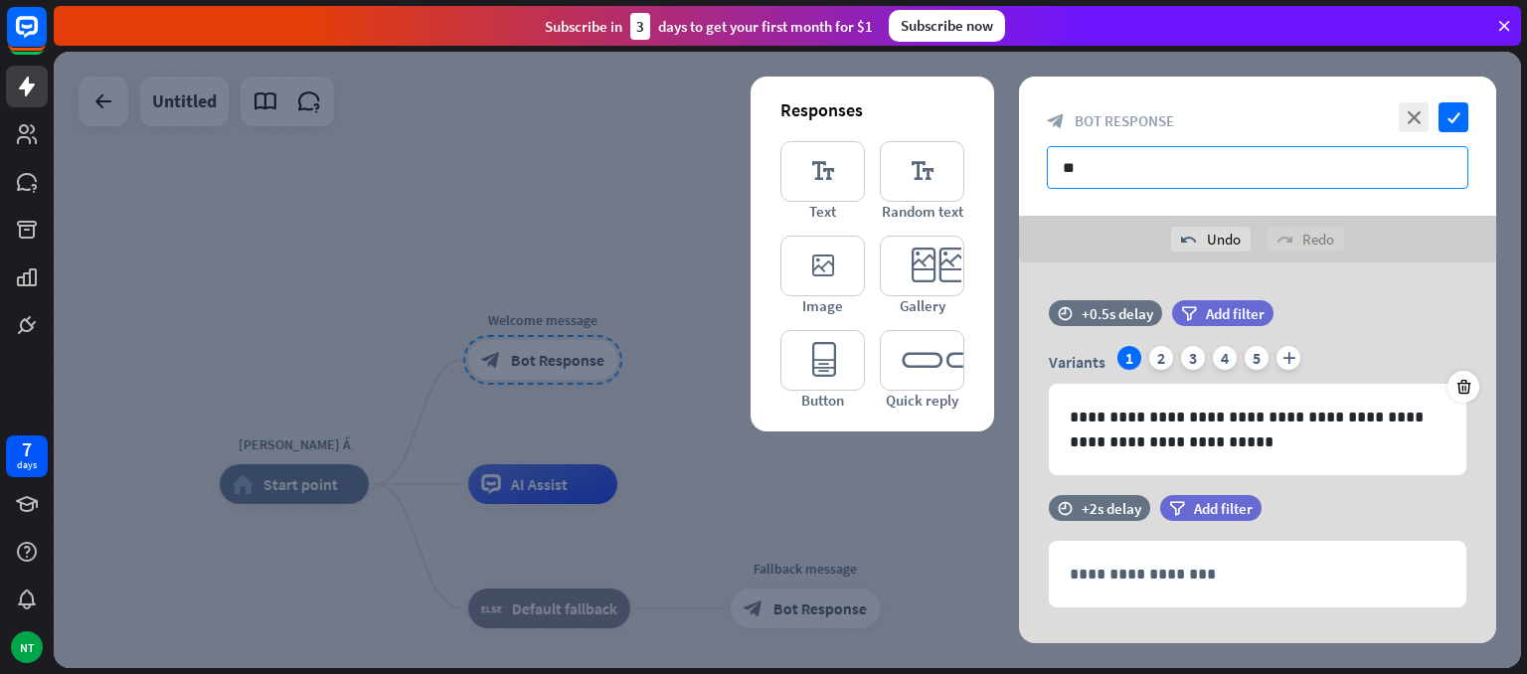
type input "*"
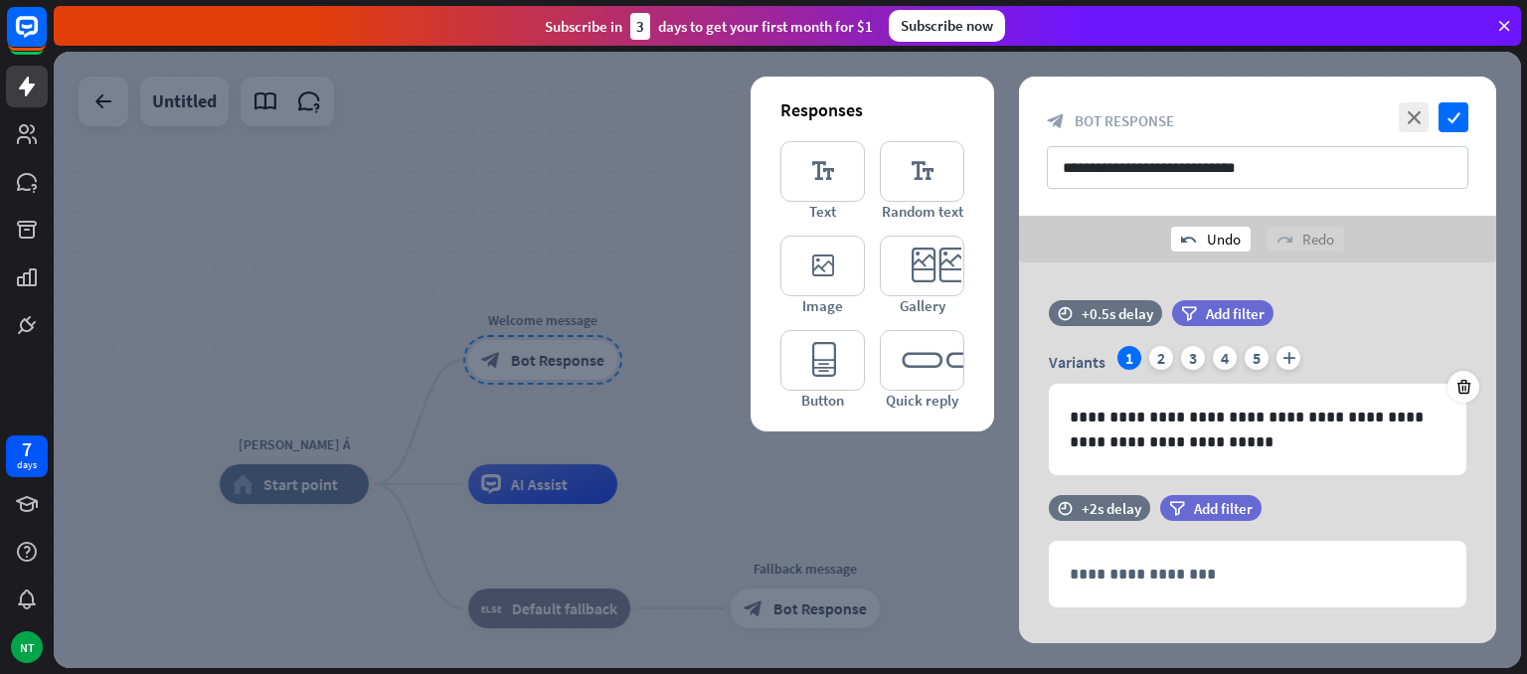
click at [1237, 237] on div "undo Undo" at bounding box center [1211, 239] width 80 height 25
click at [1280, 242] on icon "redo" at bounding box center [1285, 240] width 16 height 16
type input "**********"
click at [1295, 279] on div "**********" at bounding box center [1257, 469] width 477 height 415
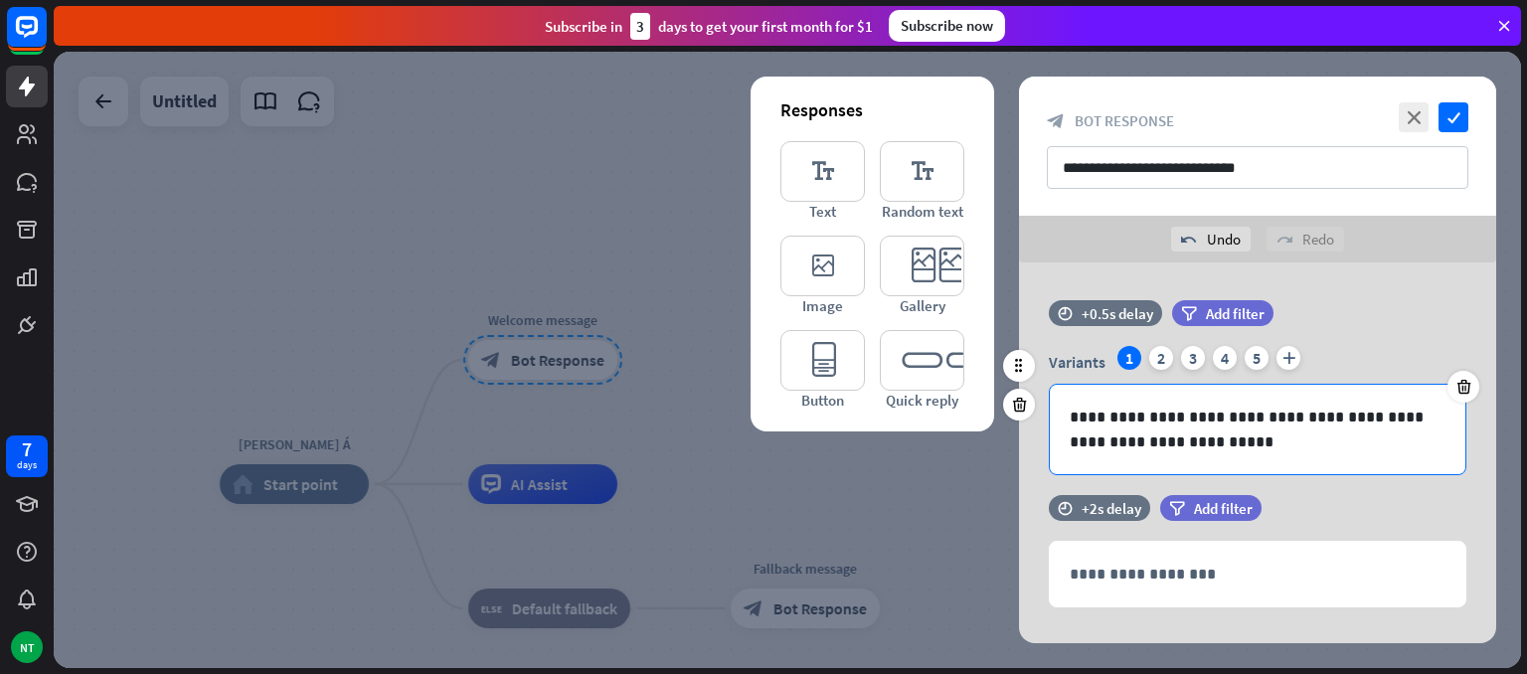
click at [1193, 414] on p "**********" at bounding box center [1258, 430] width 376 height 50
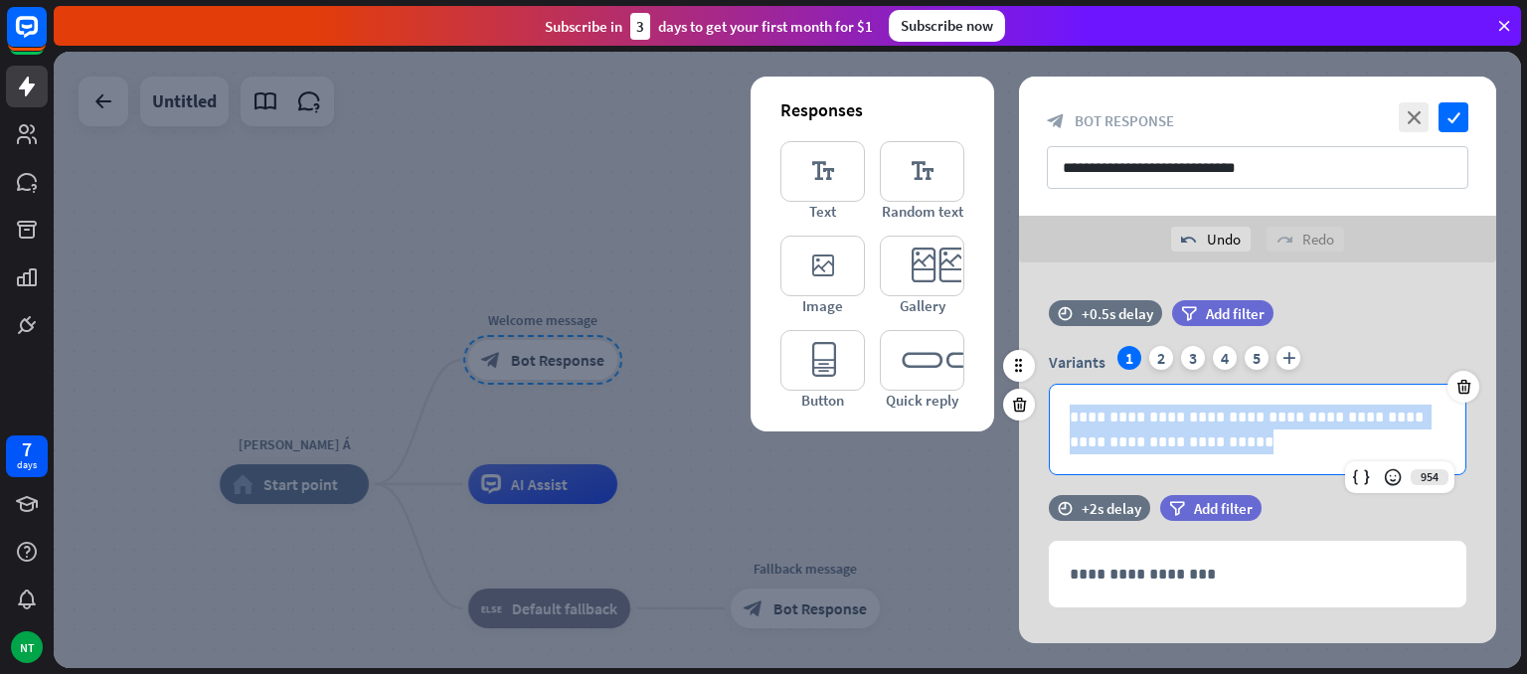
drag, startPoint x: 1205, startPoint y: 443, endPoint x: 1054, endPoint y: 403, distance: 156.5
click at [1054, 403] on div "**********" at bounding box center [1258, 429] width 416 height 89
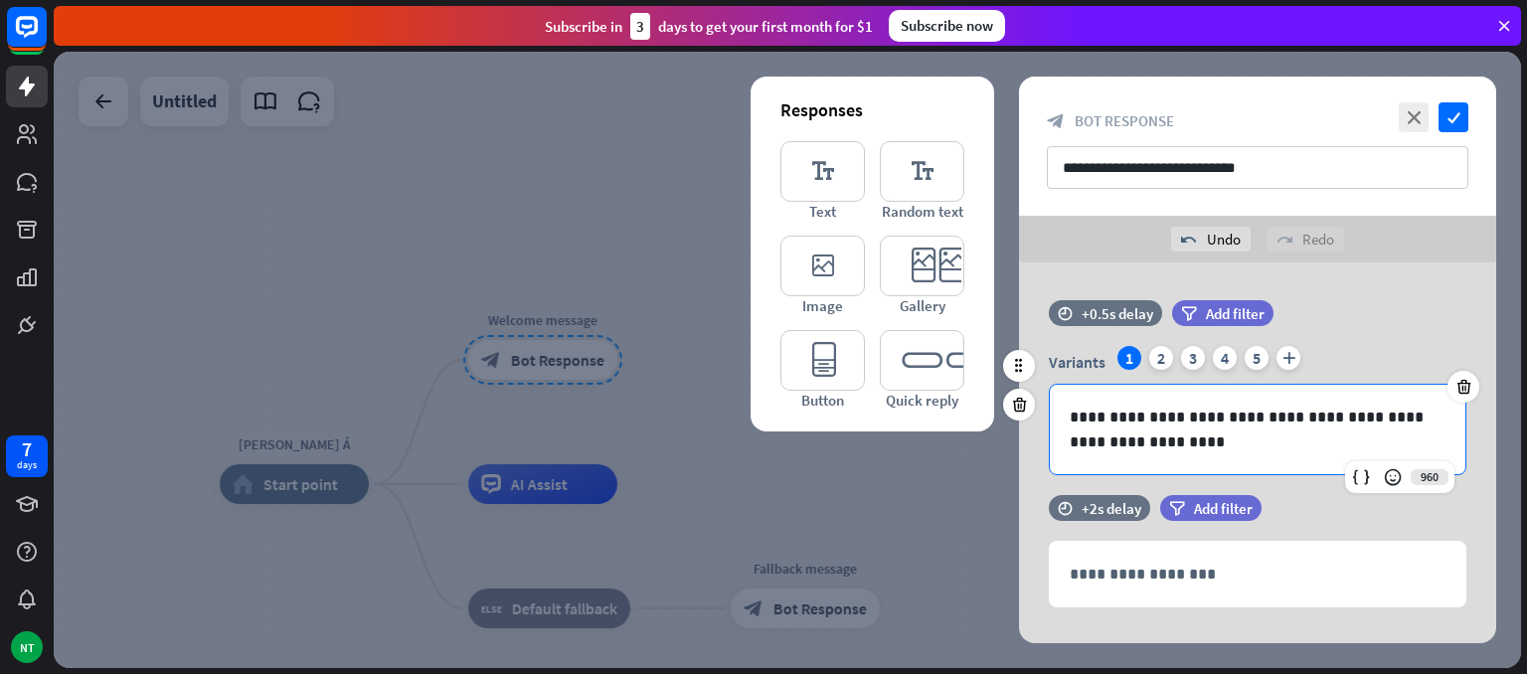
click at [1157, 421] on p "**********" at bounding box center [1258, 430] width 376 height 50
click at [1458, 122] on icon "check" at bounding box center [1454, 117] width 30 height 30
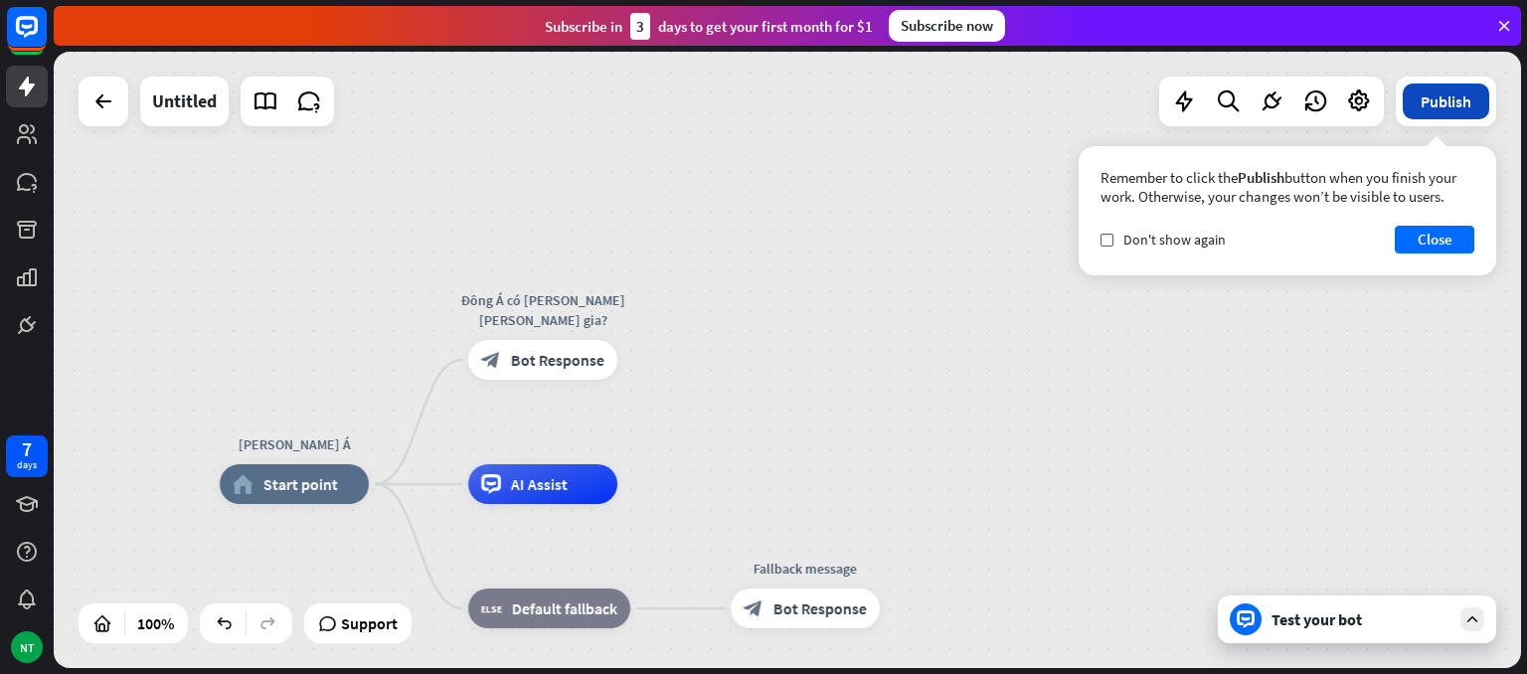
click at [1448, 113] on button "Publish" at bounding box center [1446, 102] width 86 height 36
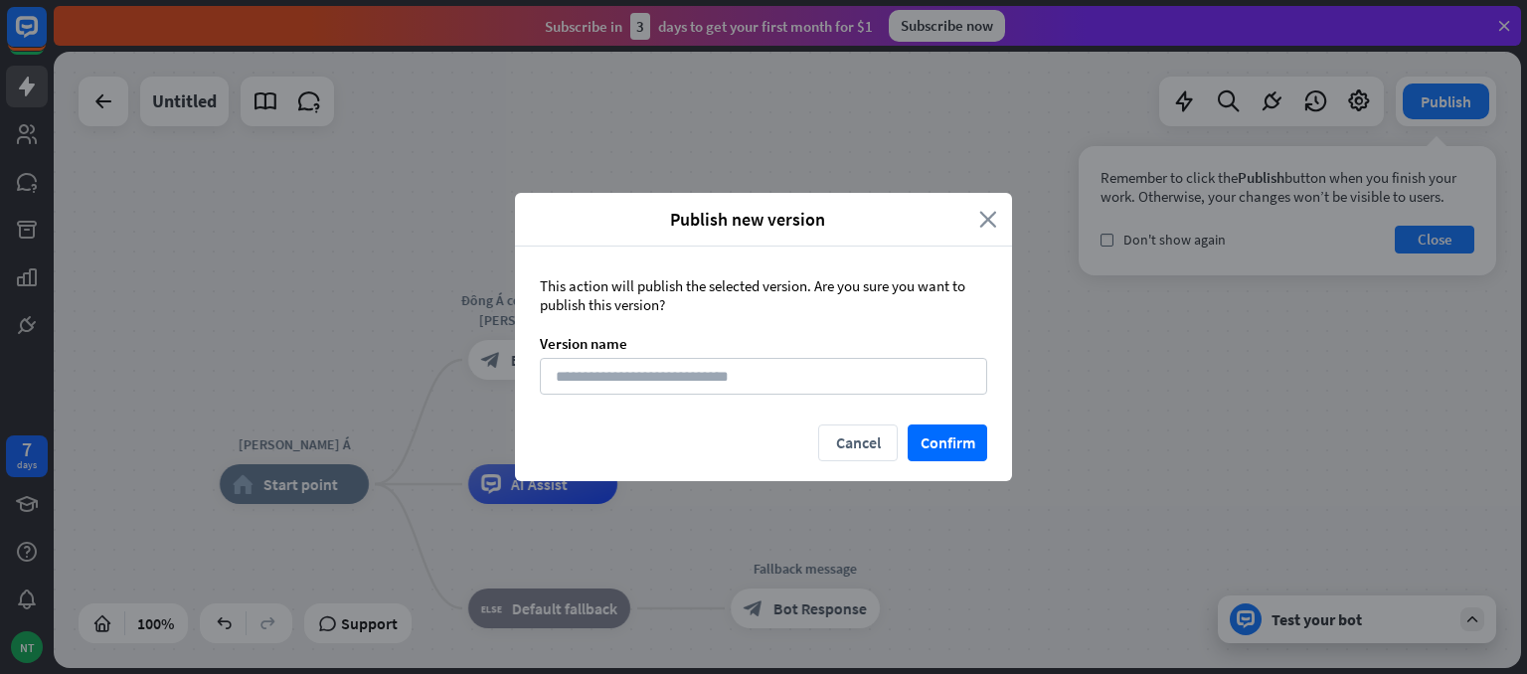
click at [994, 220] on icon "close" at bounding box center [988, 219] width 18 height 23
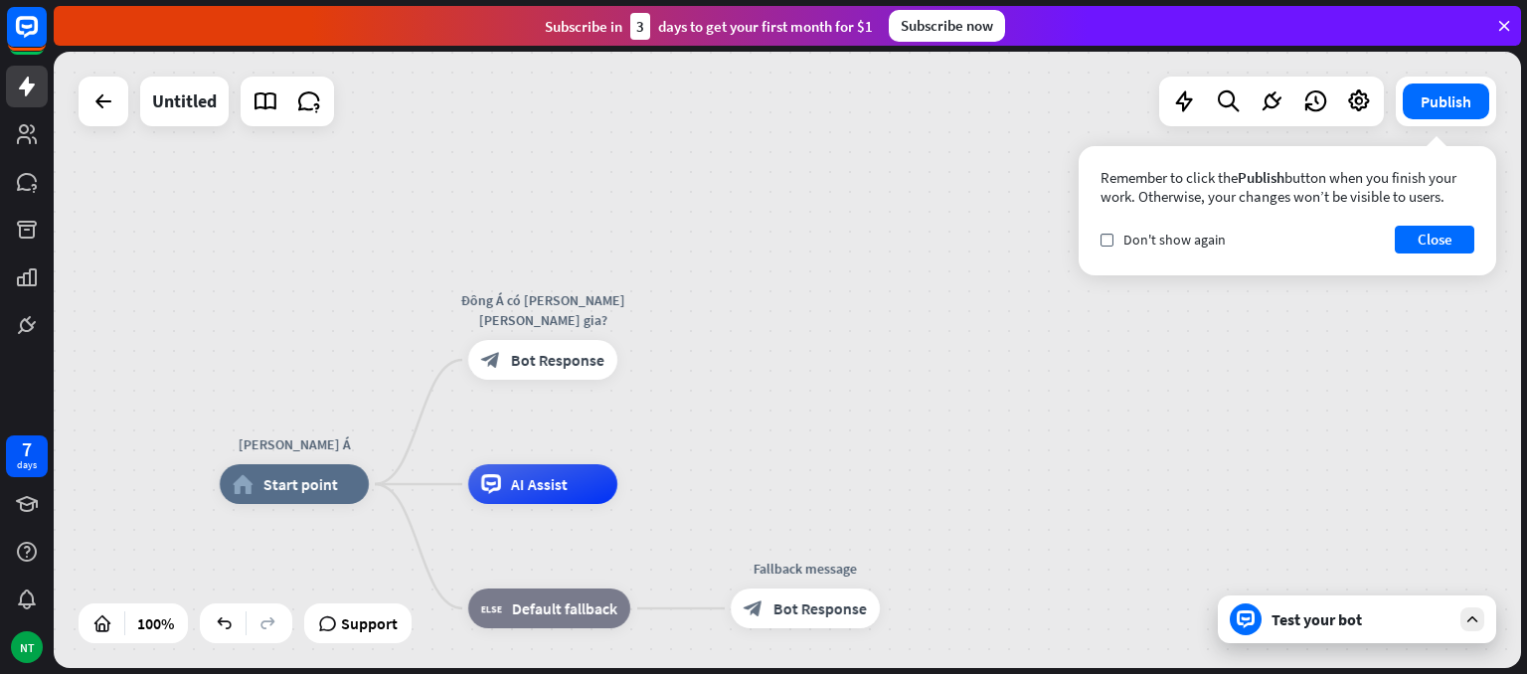
click at [1296, 619] on div "Test your bot" at bounding box center [1361, 619] width 179 height 20
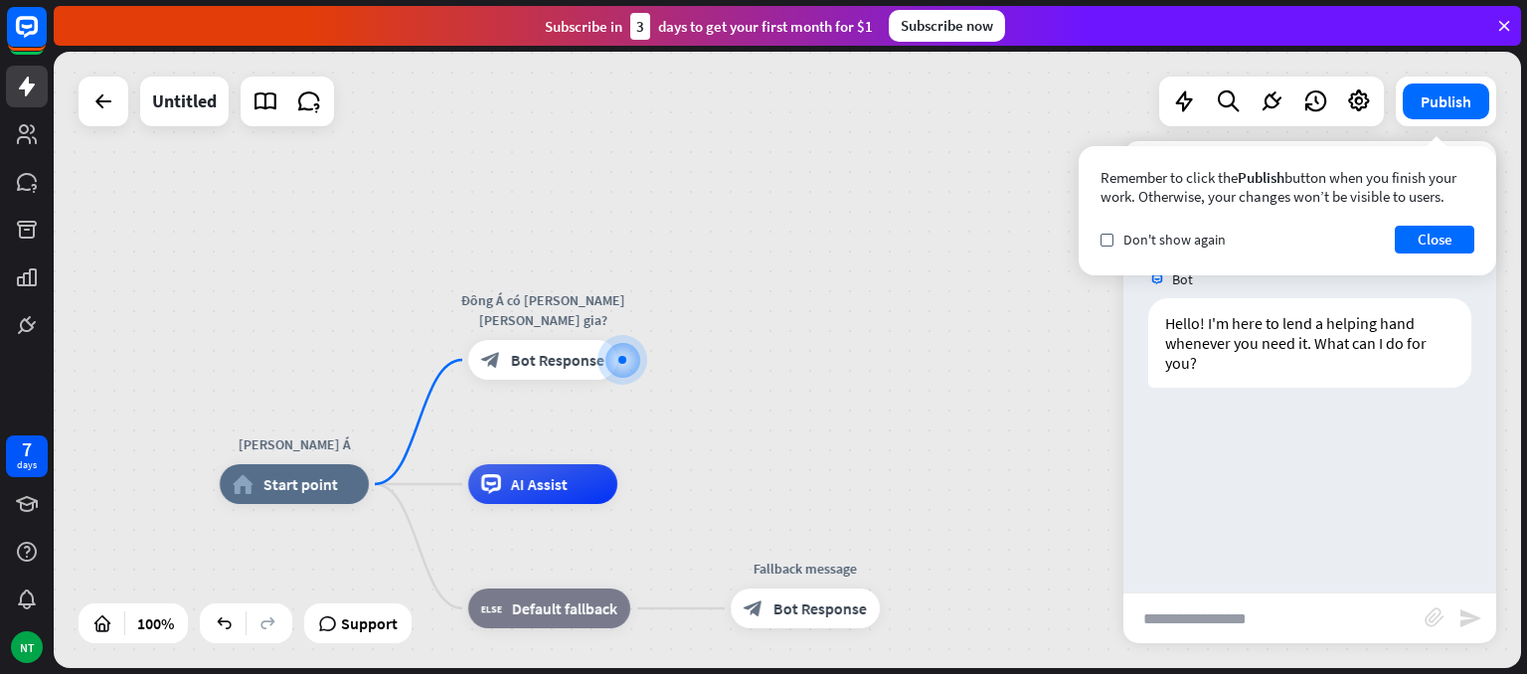
click at [1200, 609] on input "text" at bounding box center [1273, 619] width 301 height 50
type input "*"
type input "**********"
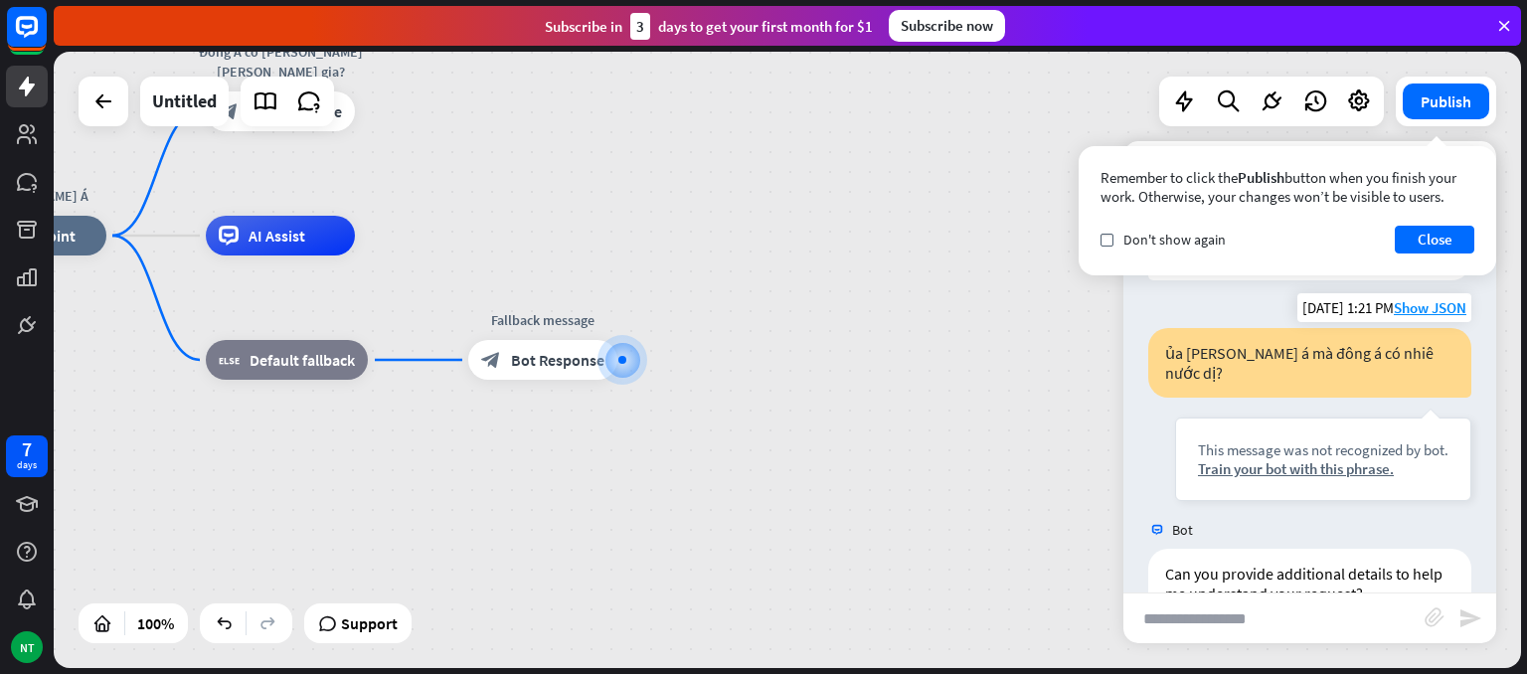
scroll to position [143, 0]
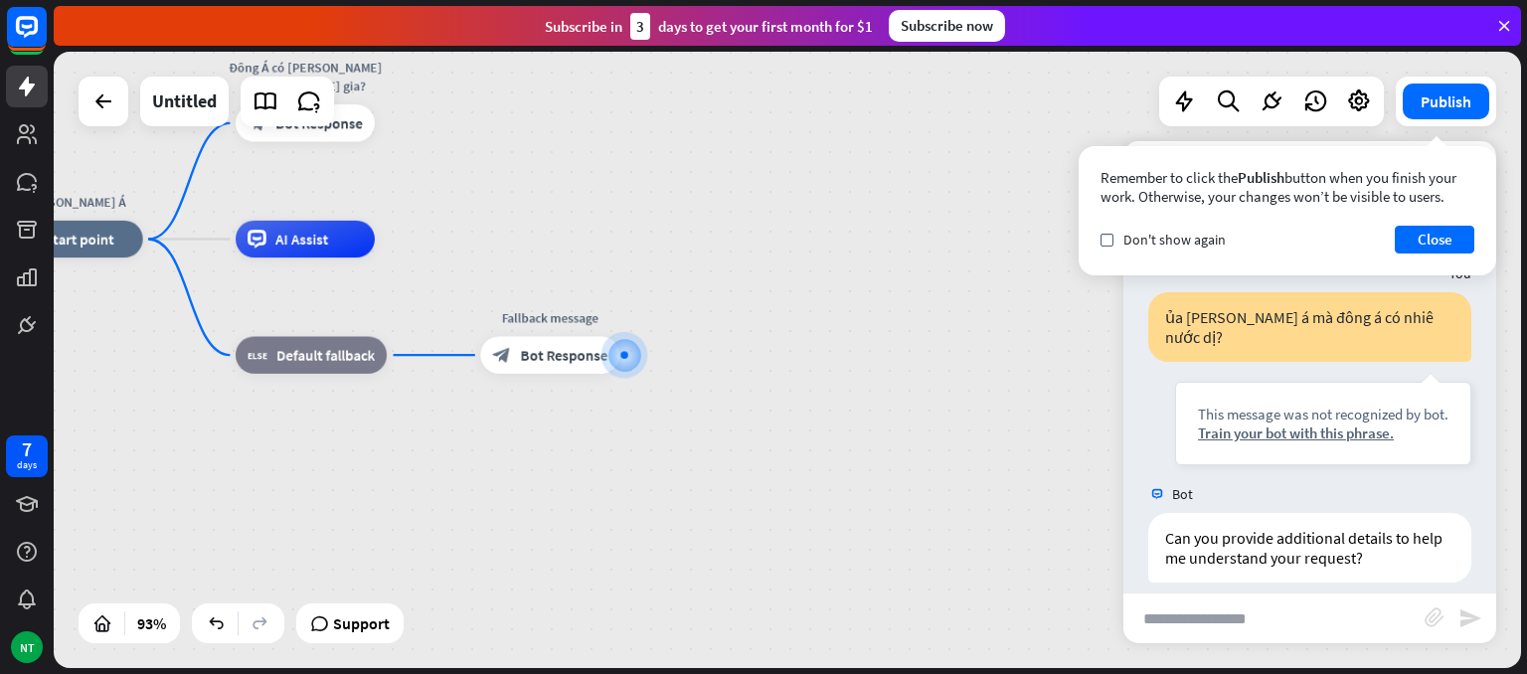
click at [952, 352] on div "[PERSON_NAME] Á home_2 Start point [GEOGRAPHIC_DATA] có [PERSON_NAME] [PERSON_N…" at bounding box center [689, 527] width 1370 height 576
click at [959, 351] on div "[PERSON_NAME] Á home_2 Start point [GEOGRAPHIC_DATA] có [PERSON_NAME] [PERSON_N…" at bounding box center [689, 527] width 1370 height 576
click at [1430, 226] on button "Close" at bounding box center [1435, 240] width 80 height 28
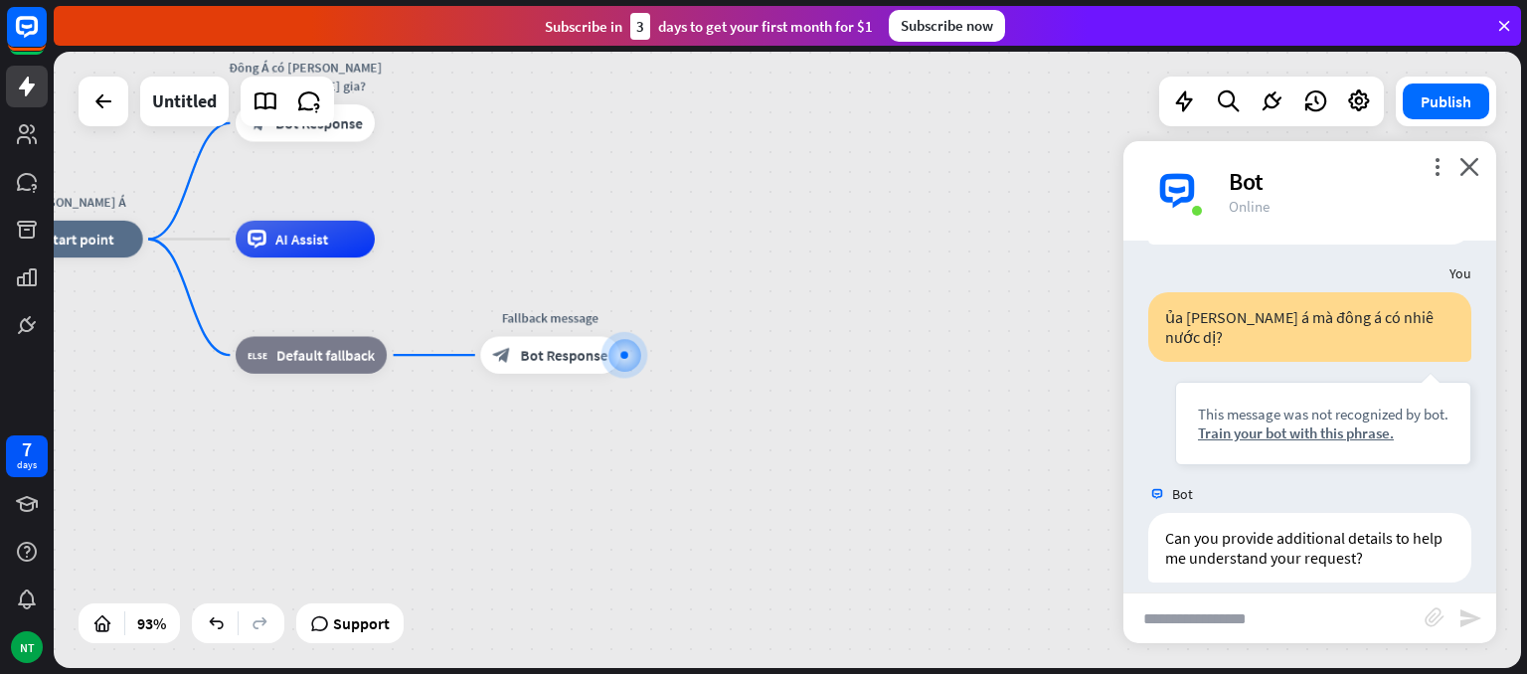
click at [1225, 621] on input "text" at bounding box center [1273, 619] width 301 height 50
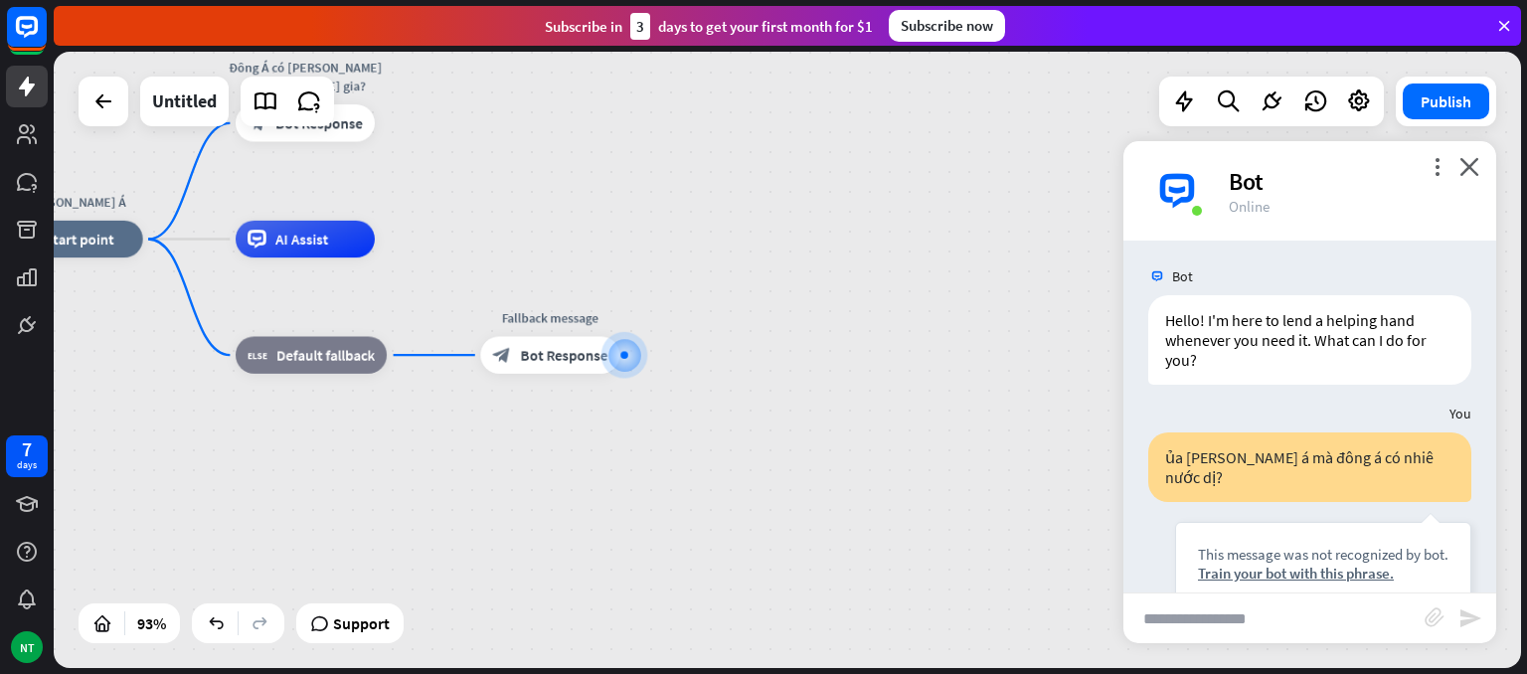
scroll to position [0, 0]
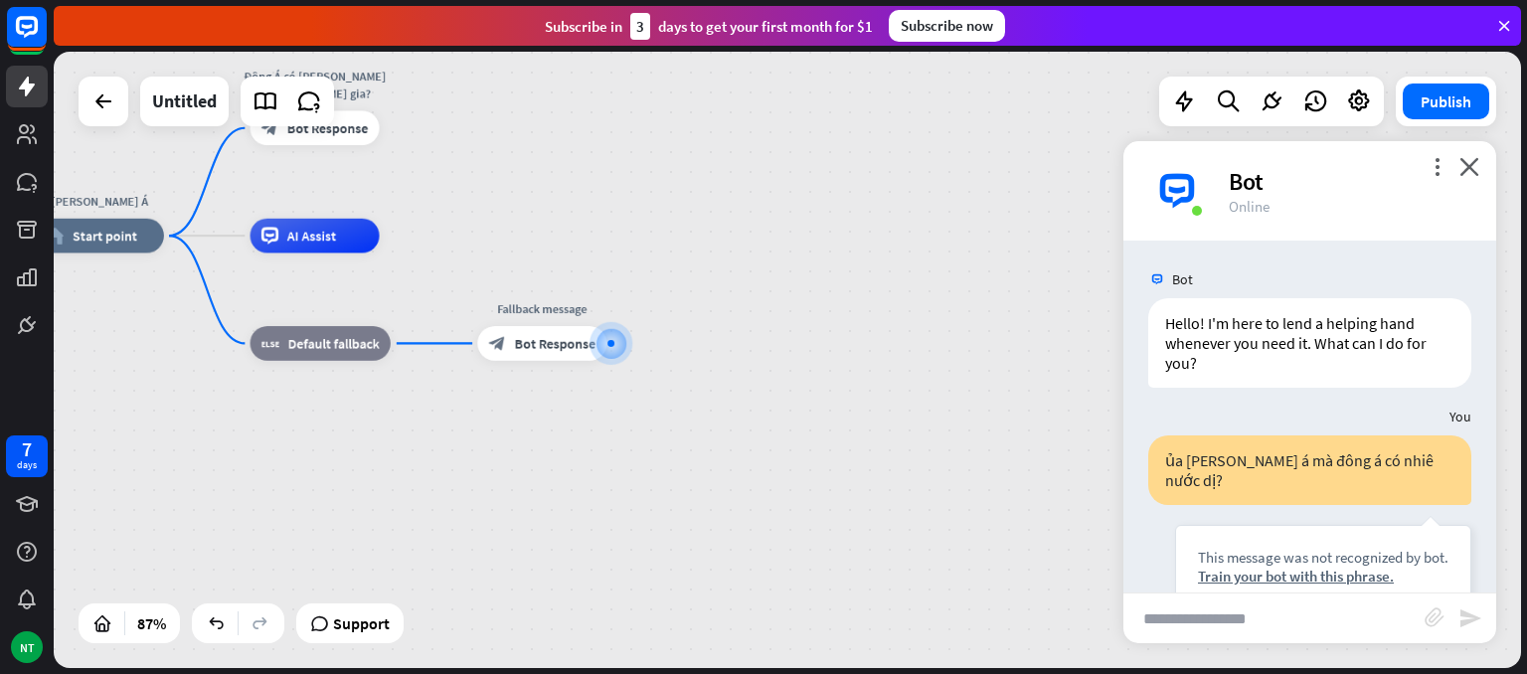
click at [1526, 365] on div "[PERSON_NAME] Á home_2 Start point [GEOGRAPHIC_DATA] có [PERSON_NAME] [PERSON_N…" at bounding box center [790, 363] width 1473 height 622
click at [1469, 176] on div "Bot" at bounding box center [1351, 181] width 244 height 31
click at [1471, 174] on icon "close" at bounding box center [1470, 166] width 20 height 19
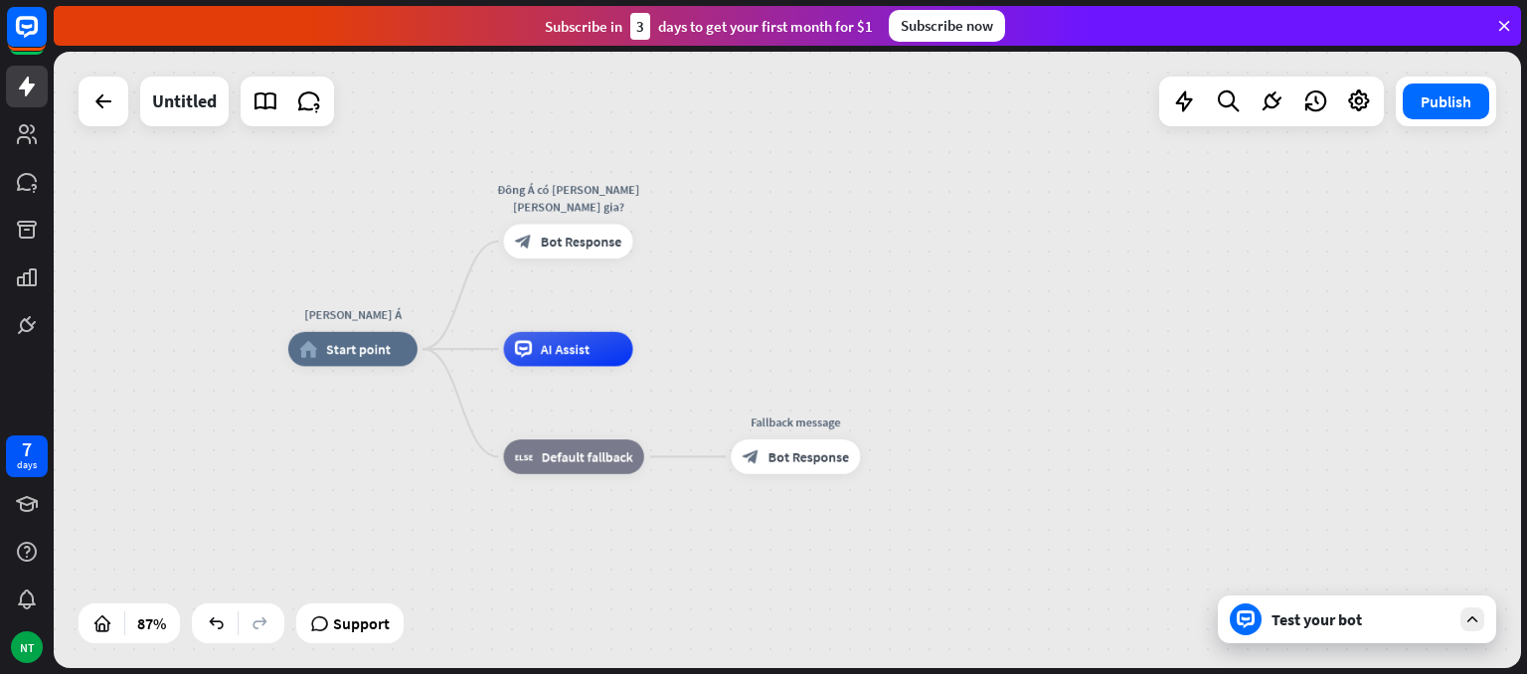
drag, startPoint x: 1041, startPoint y: 318, endPoint x: 1189, endPoint y: 385, distance: 162.4
click at [1189, 385] on div "[PERSON_NAME] Á home_2 Start point [GEOGRAPHIC_DATA] có [PERSON_NAME] [PERSON_N…" at bounding box center [924, 616] width 1272 height 534
click at [661, 244] on div "plus" at bounding box center [654, 242] width 26 height 26
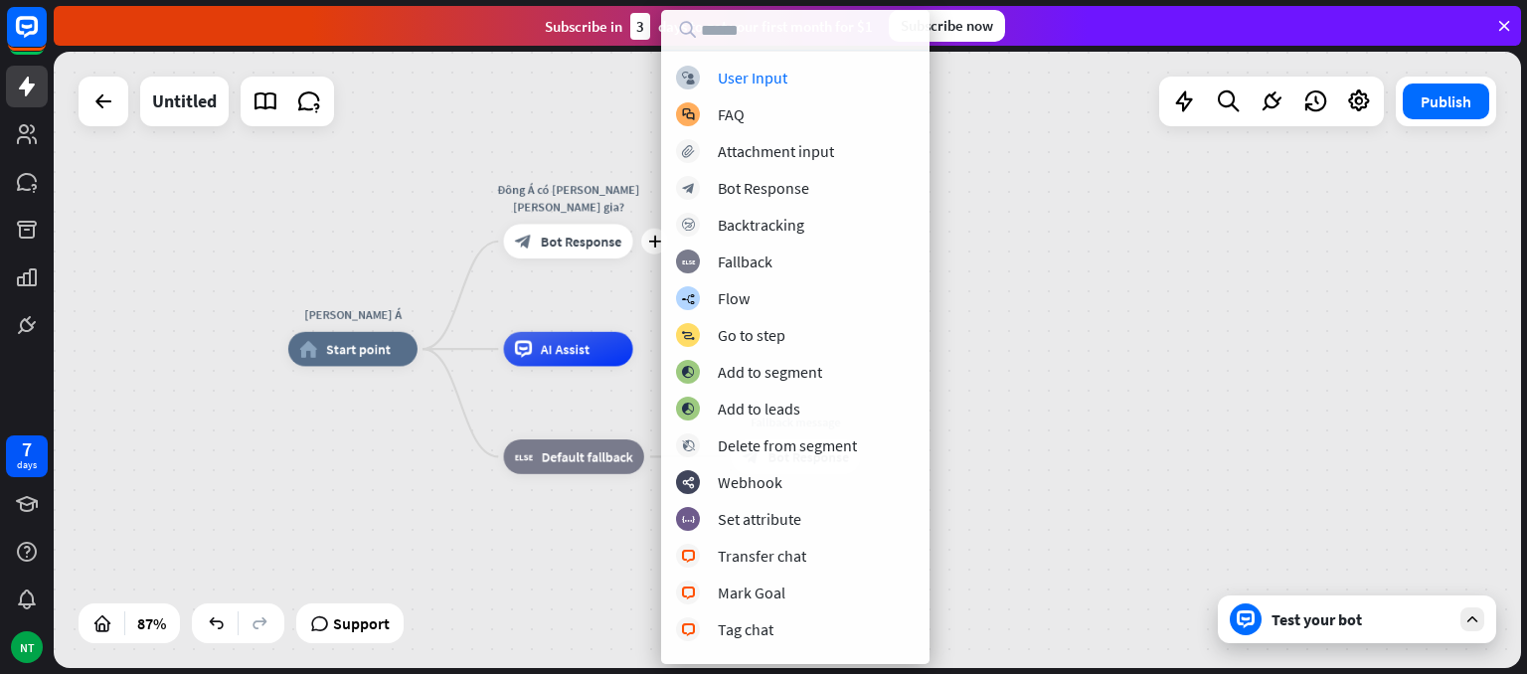
click at [590, 294] on div "[PERSON_NAME] Á home_2 Start point plus Đông Á có [PERSON_NAME] [PERSON_NAME] g…" at bounding box center [788, 360] width 1468 height 616
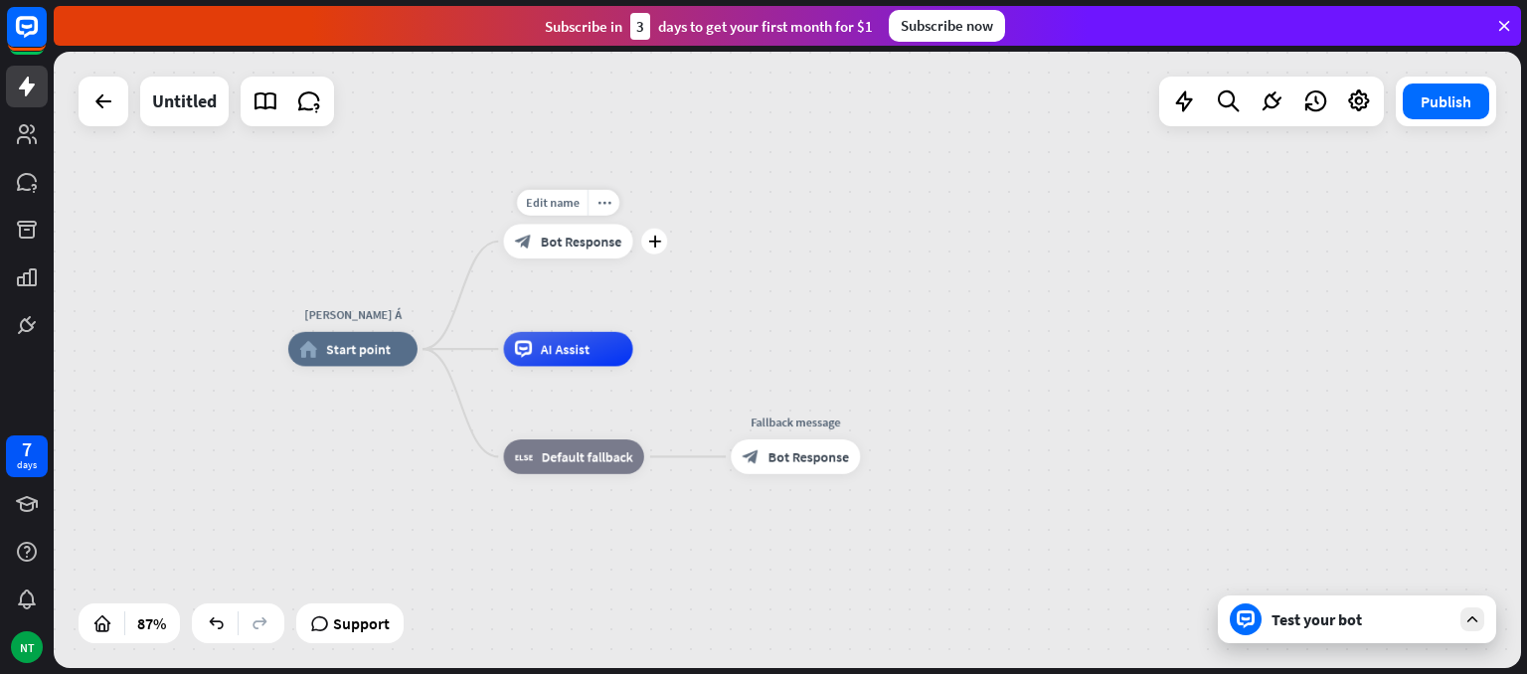
click at [620, 252] on div "block_bot_response Bot Response" at bounding box center [568, 241] width 129 height 35
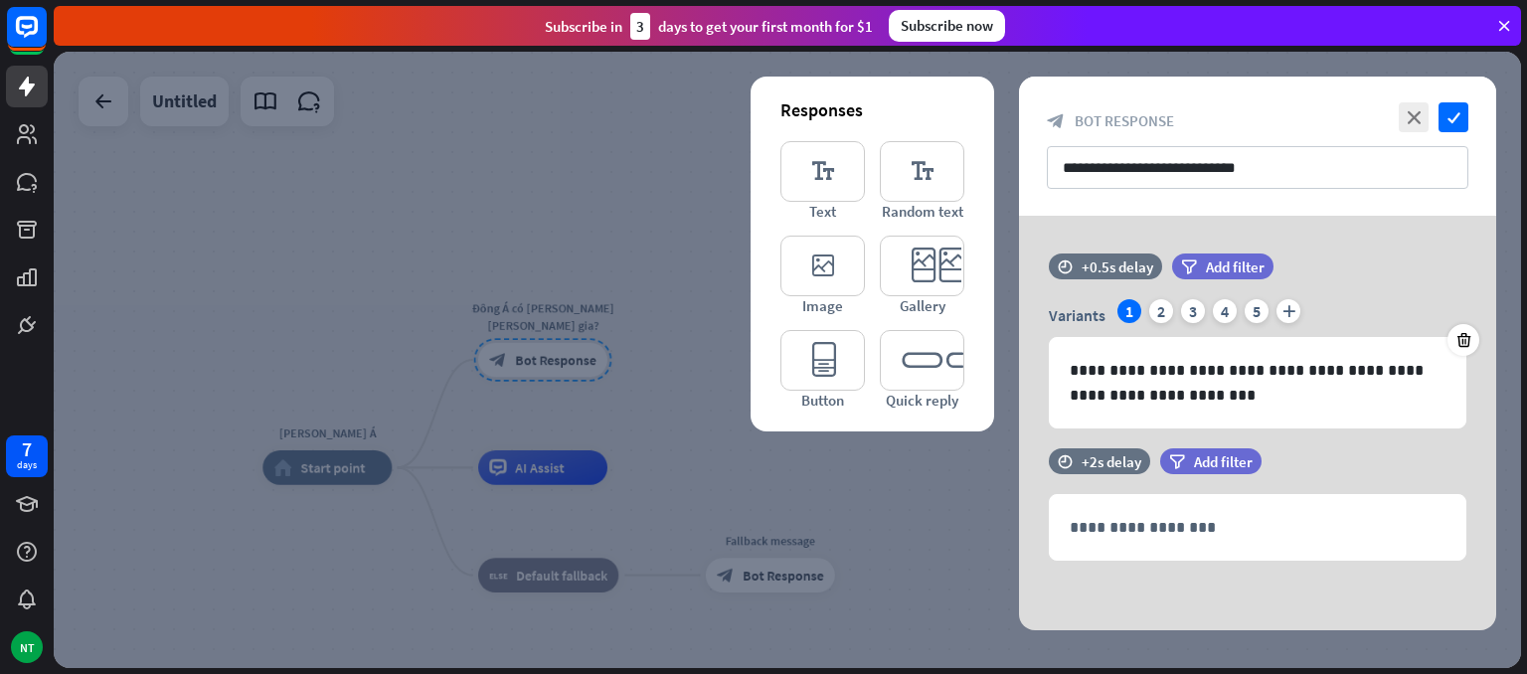
click at [636, 249] on div at bounding box center [788, 360] width 1468 height 616
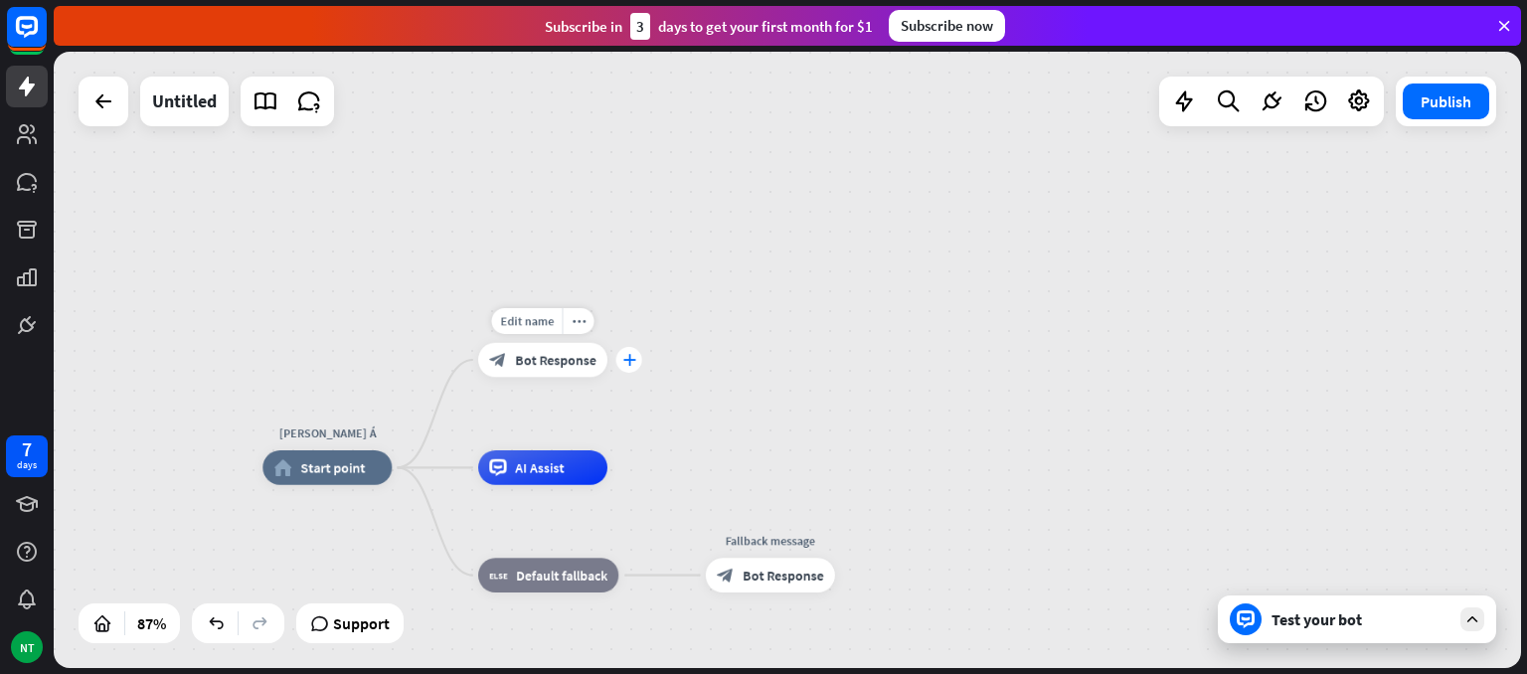
click at [630, 358] on icon "plus" at bounding box center [628, 360] width 13 height 12
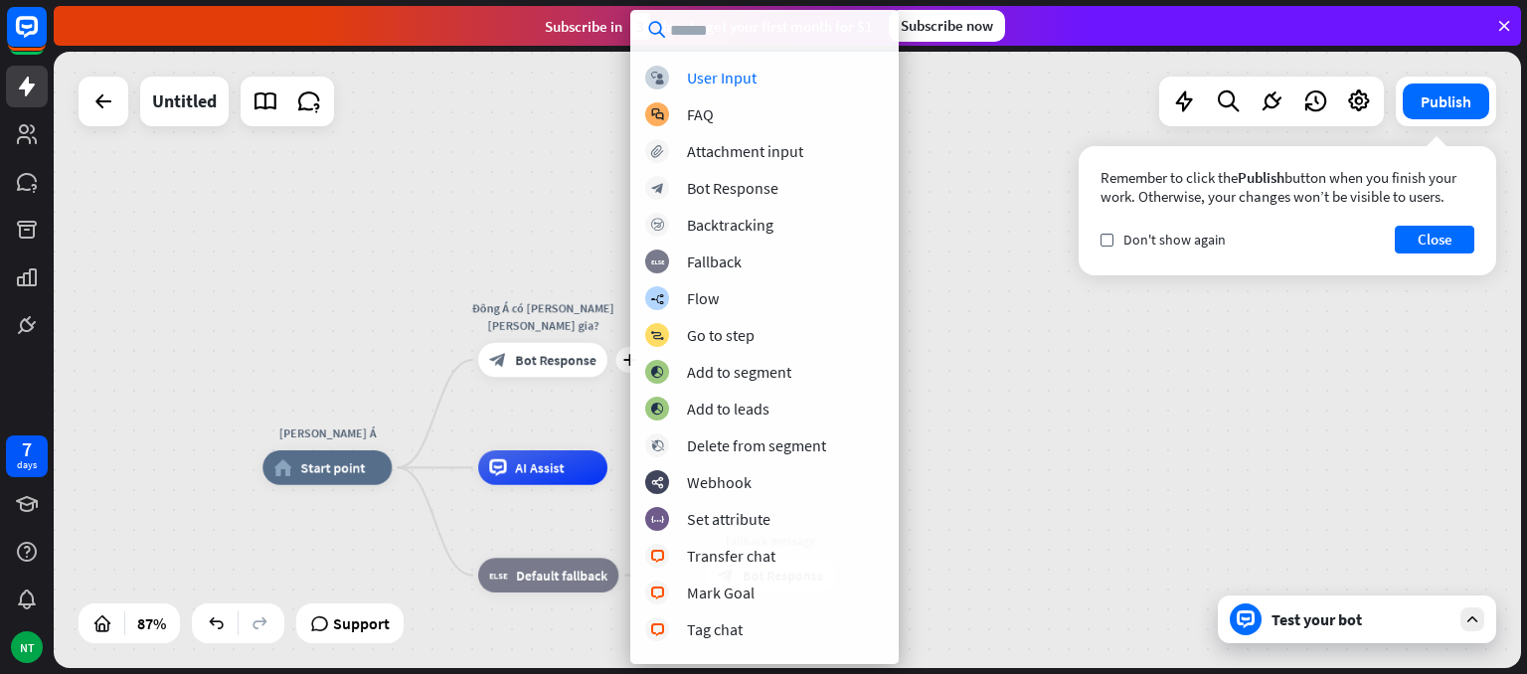
click at [538, 267] on div "[PERSON_NAME] Á home_2 Start point Edit name more_horiz plus Đông Á có [PERSON_…" at bounding box center [788, 360] width 1468 height 616
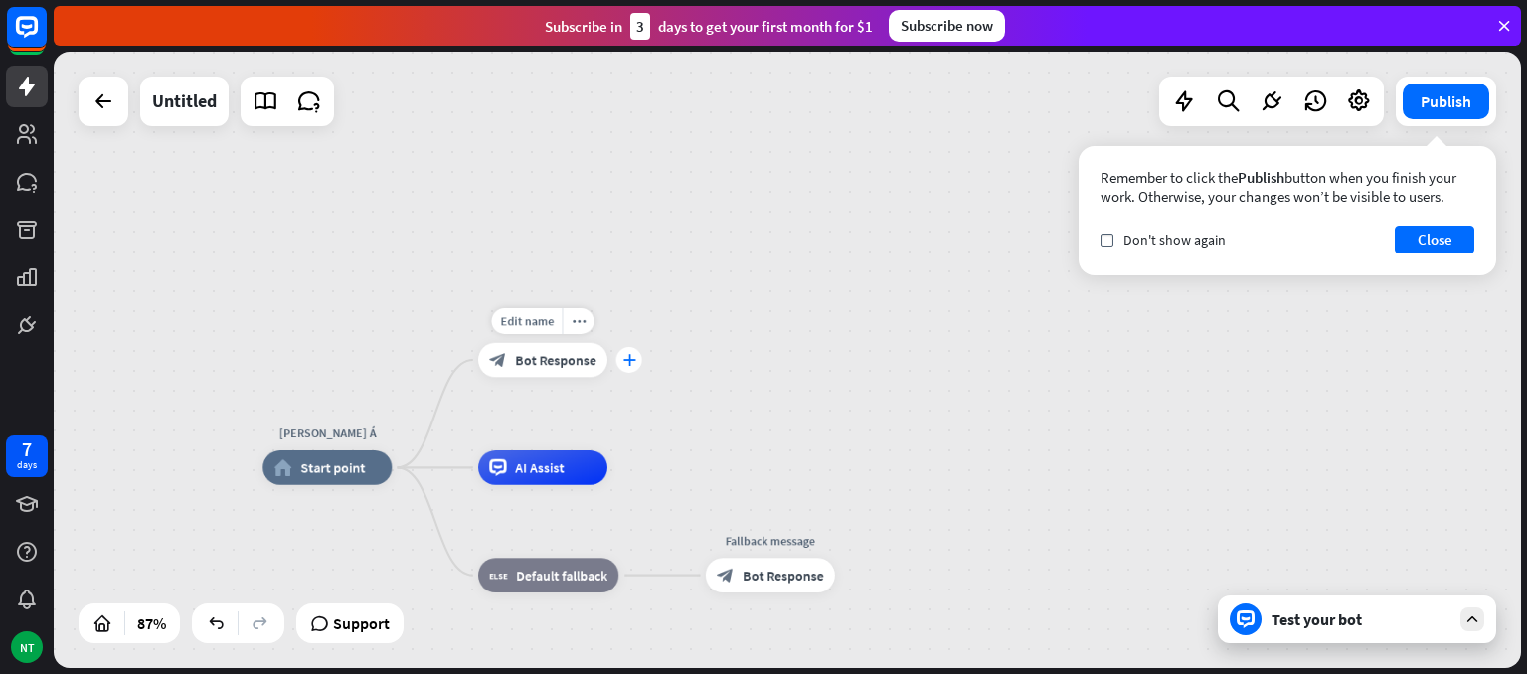
click at [632, 355] on icon "plus" at bounding box center [628, 360] width 13 height 12
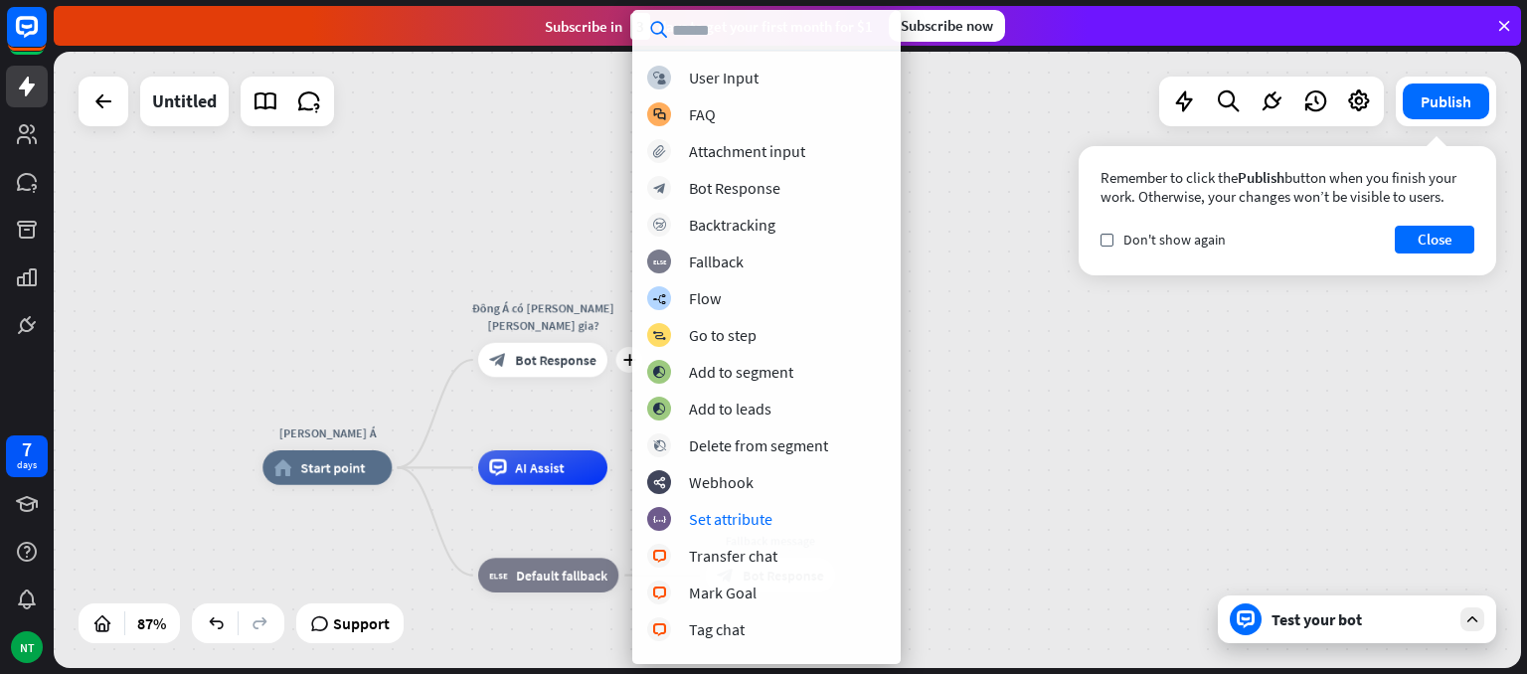
click at [294, 292] on div "[PERSON_NAME] Á home_2 Start point plus Đông Á có [PERSON_NAME] [PERSON_NAME] g…" at bounding box center [788, 360] width 1468 height 616
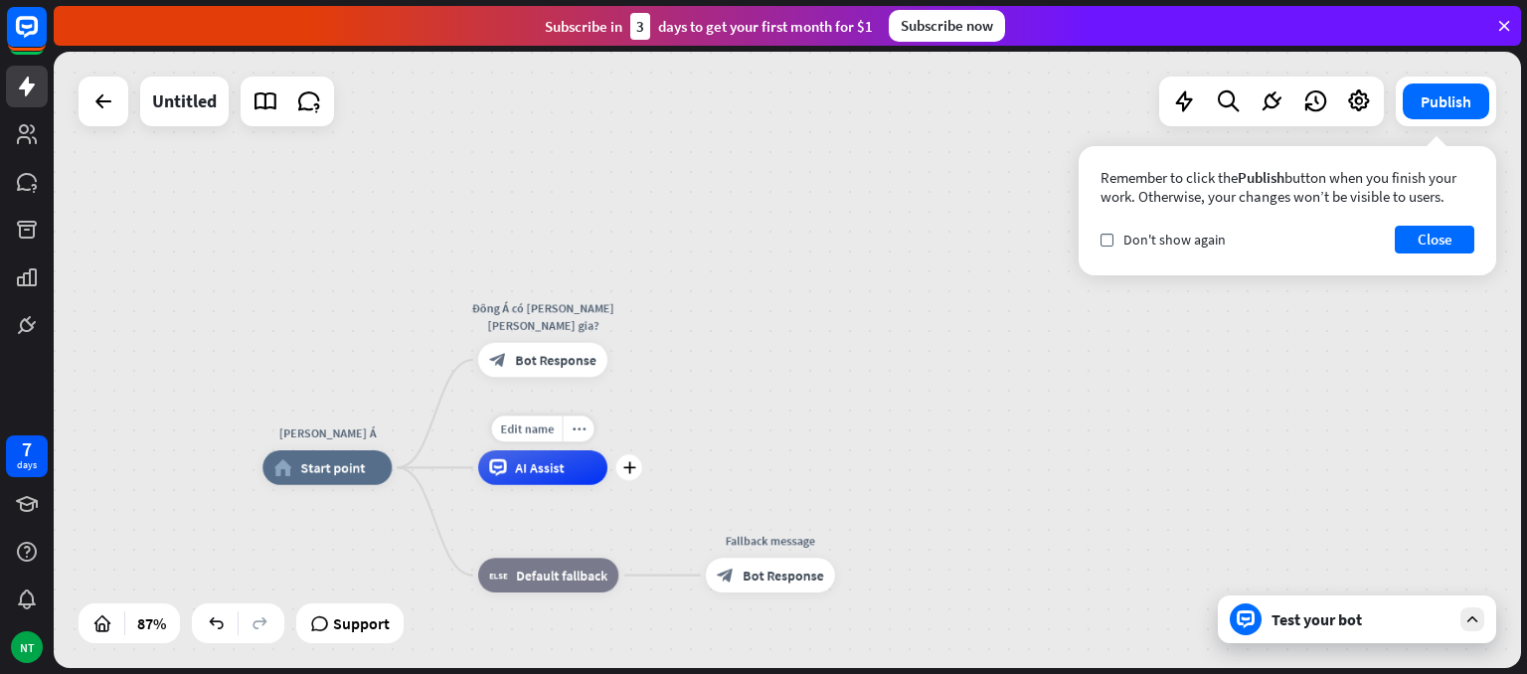
click at [552, 477] on div "AI Assist" at bounding box center [542, 467] width 129 height 35
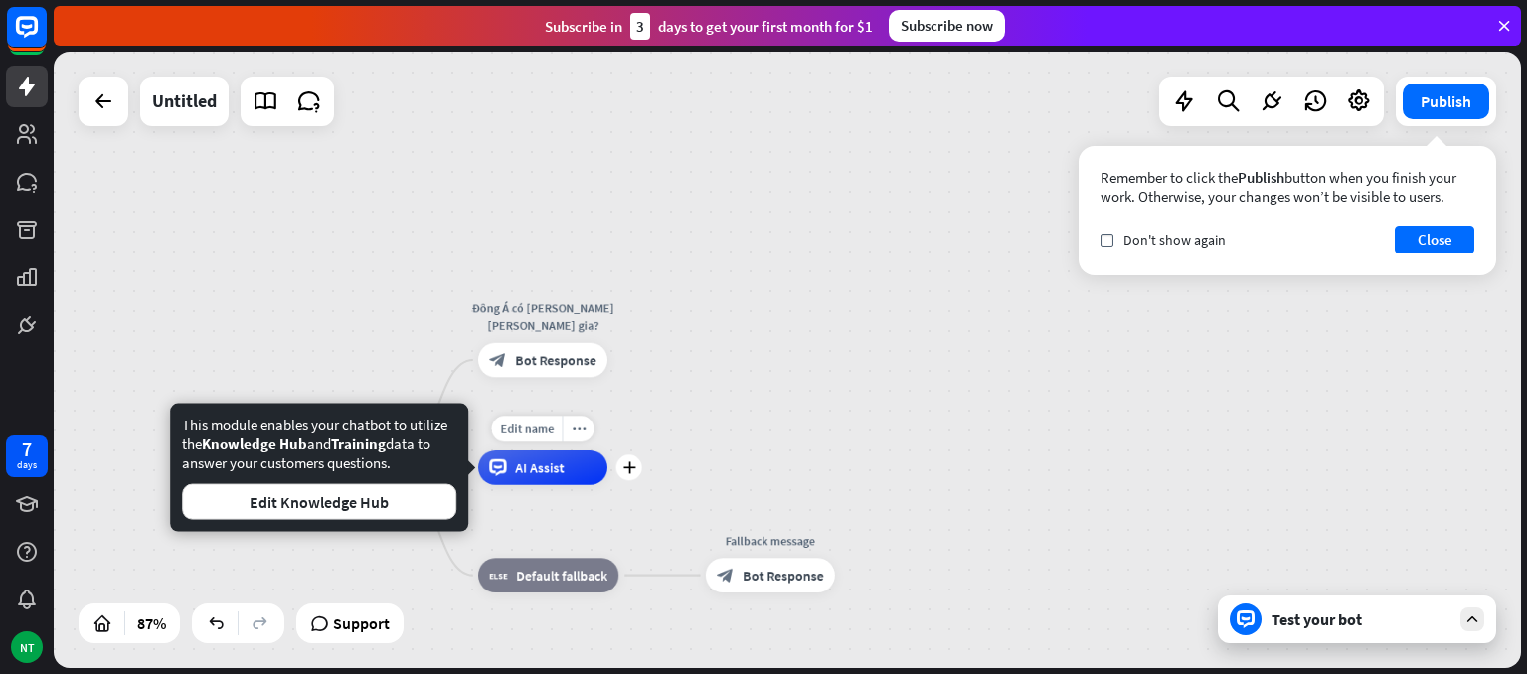
click at [548, 477] on div "AI Assist" at bounding box center [542, 467] width 129 height 35
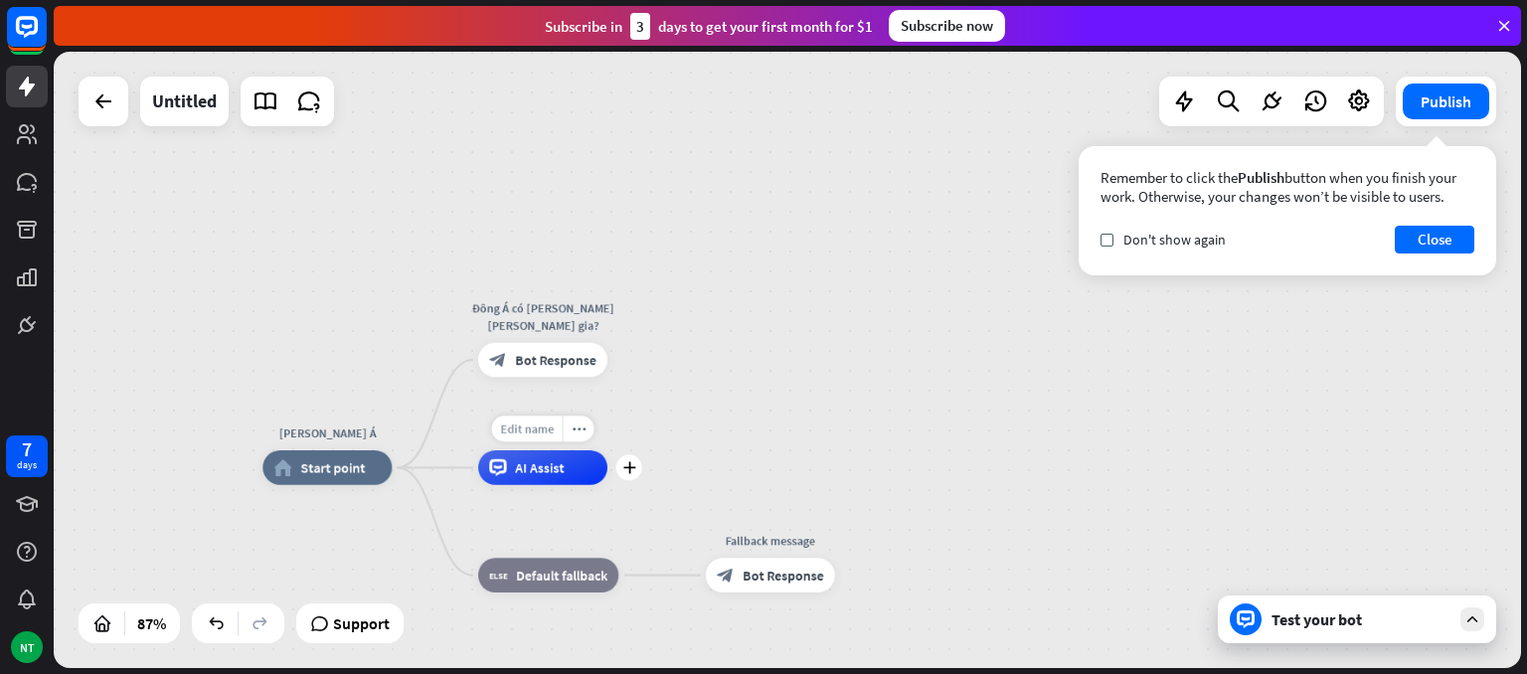
click at [545, 435] on span "Edit name" at bounding box center [527, 430] width 54 height 16
click at [654, 442] on div "[PERSON_NAME] Á home_2 Start point [GEOGRAPHIC_DATA] có [PERSON_NAME] [PERSON_N…" at bounding box center [788, 360] width 1468 height 616
click at [602, 578] on span "Default fallback" at bounding box center [561, 575] width 91 height 17
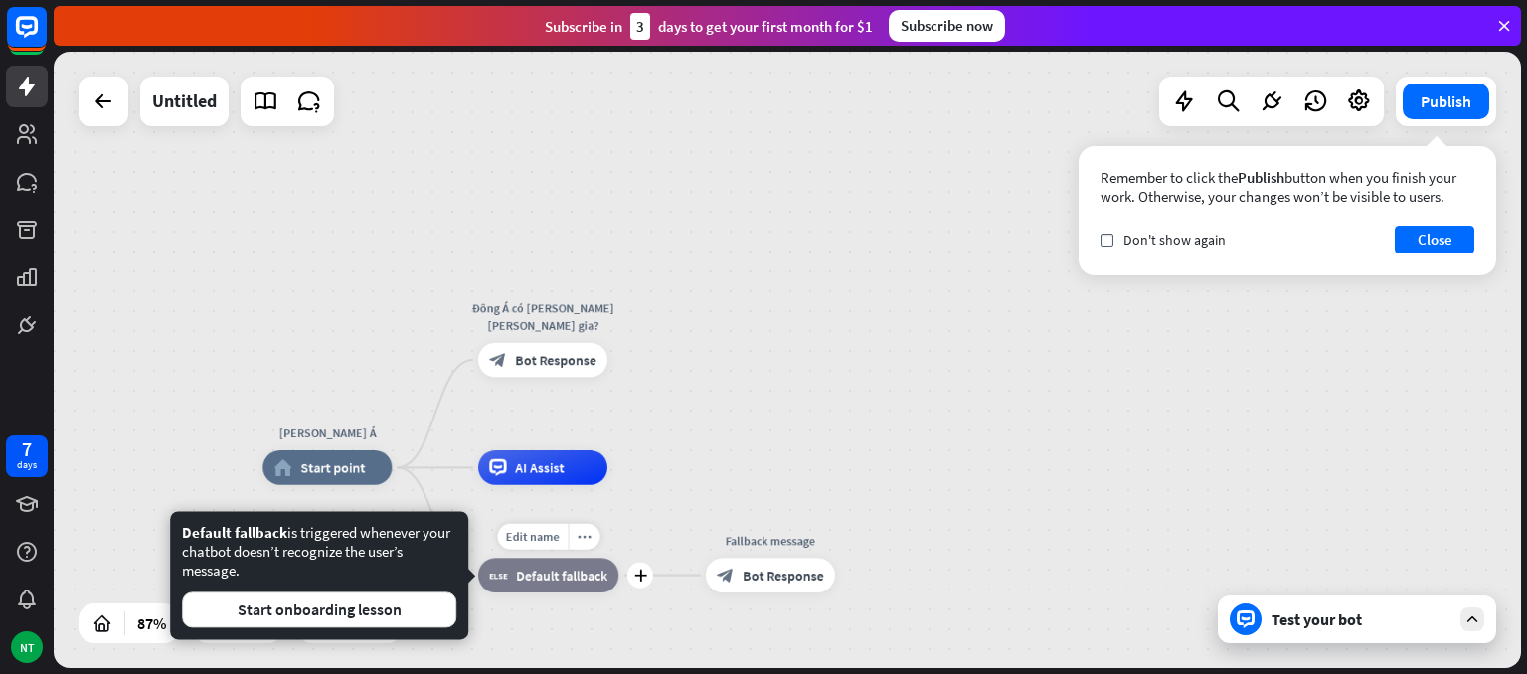
click at [618, 558] on div "Edit name more_horiz plus block_fallback Default fallback" at bounding box center [548, 575] width 140 height 35
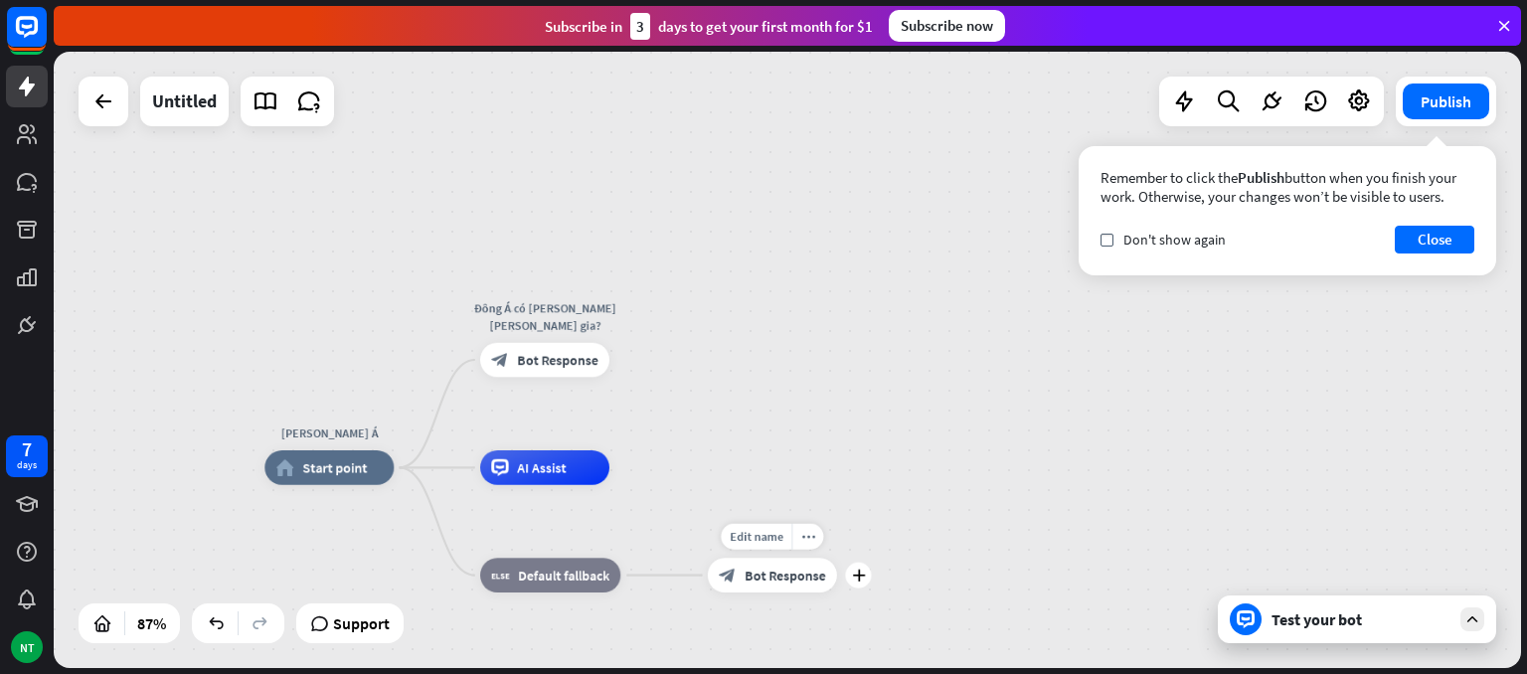
click at [769, 593] on div "Edit name more_horiz plus Fallback message block_bot_response Bot Response" at bounding box center [772, 575] width 129 height 35
click at [766, 588] on div "block_bot_response Bot Response" at bounding box center [772, 575] width 129 height 35
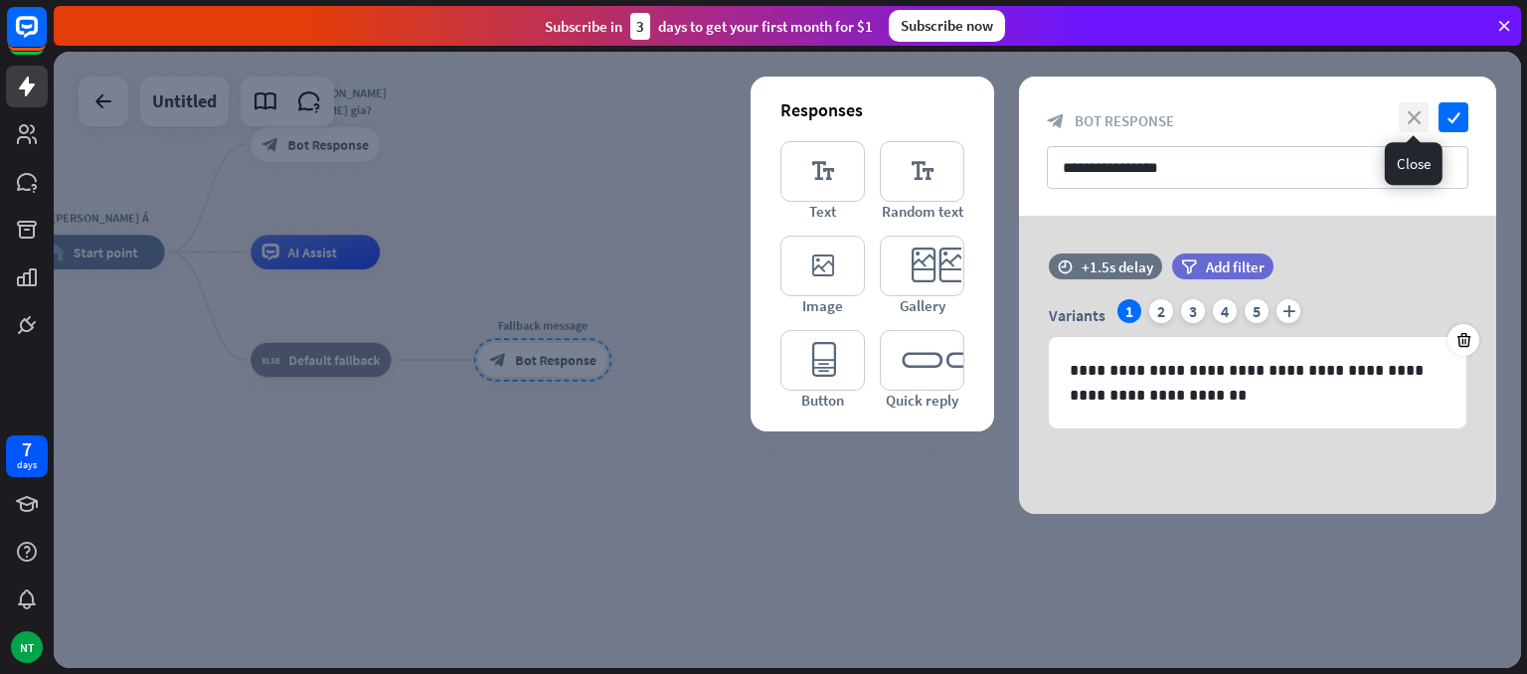
click at [1403, 113] on icon "close" at bounding box center [1414, 117] width 30 height 30
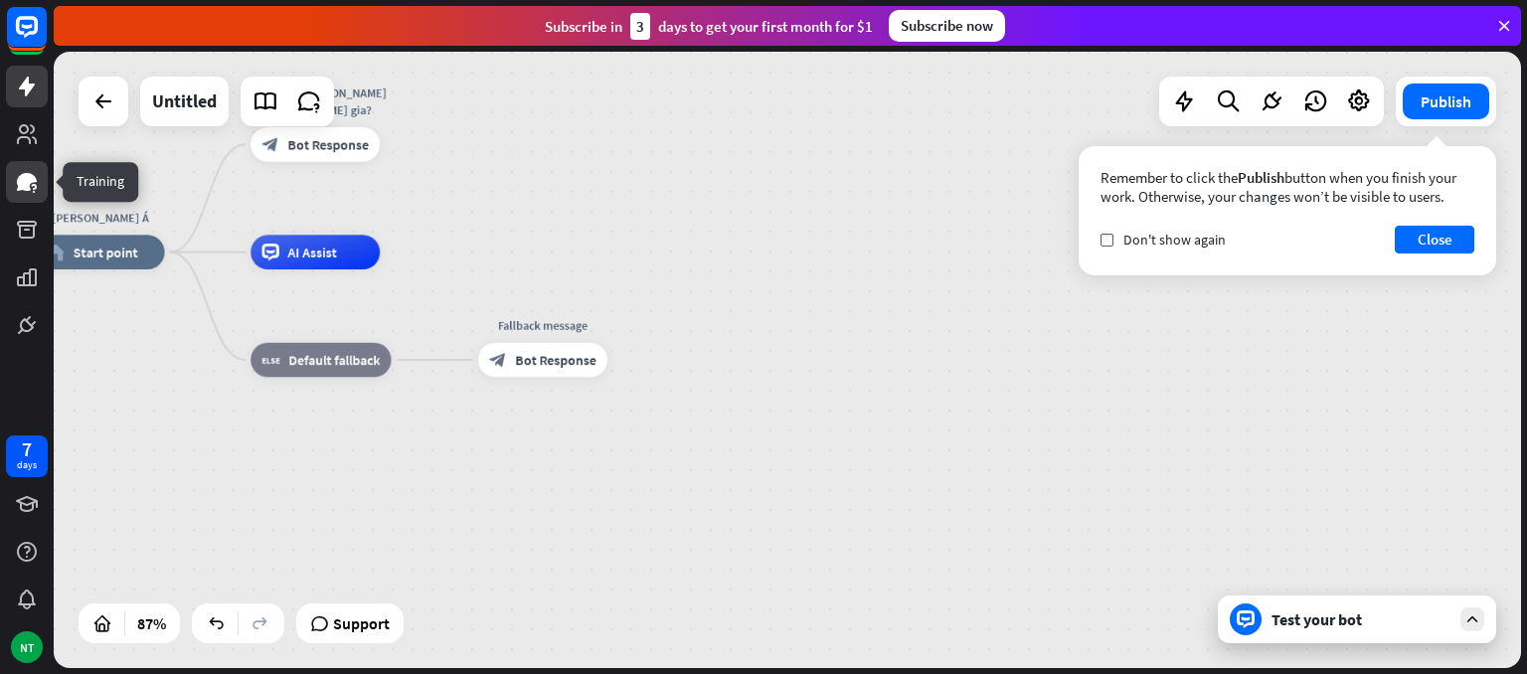
click at [36, 196] on link at bounding box center [27, 182] width 42 height 42
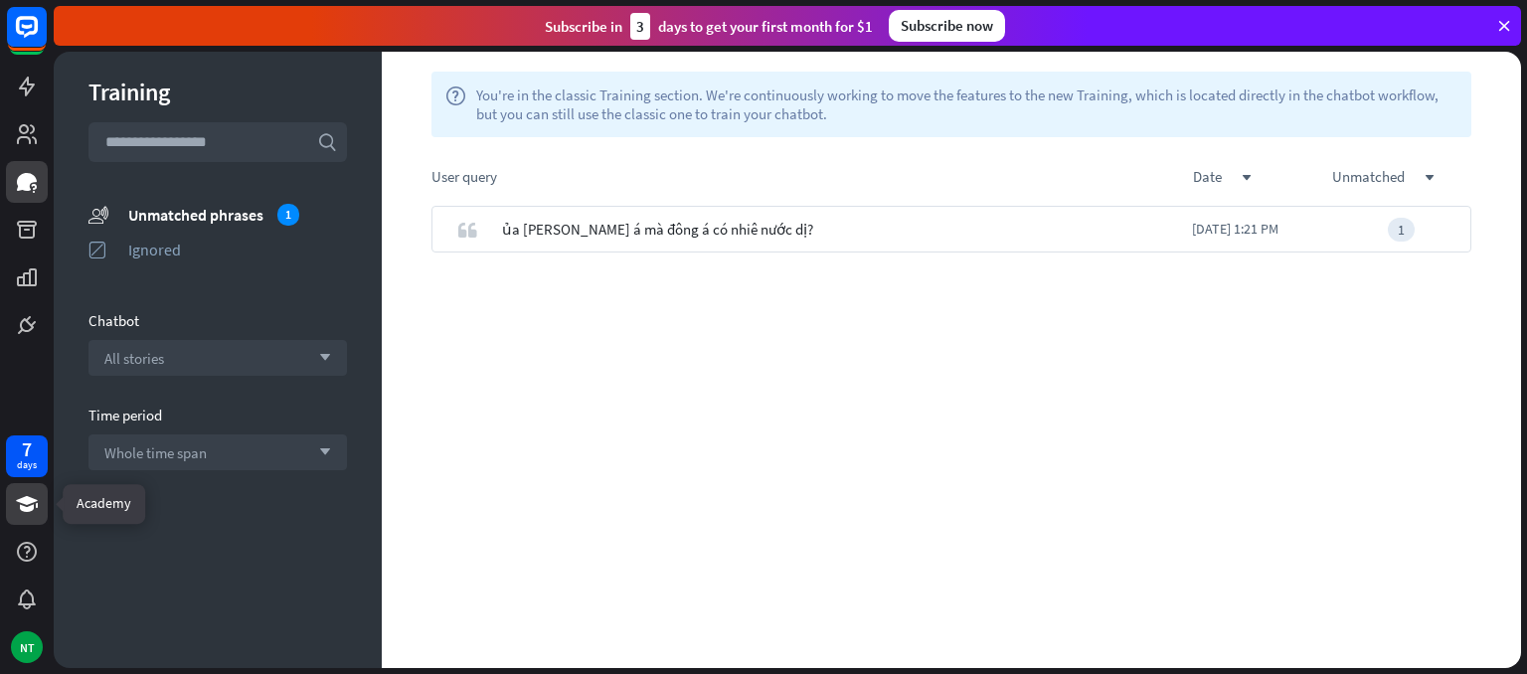
click at [28, 516] on link at bounding box center [27, 504] width 42 height 42
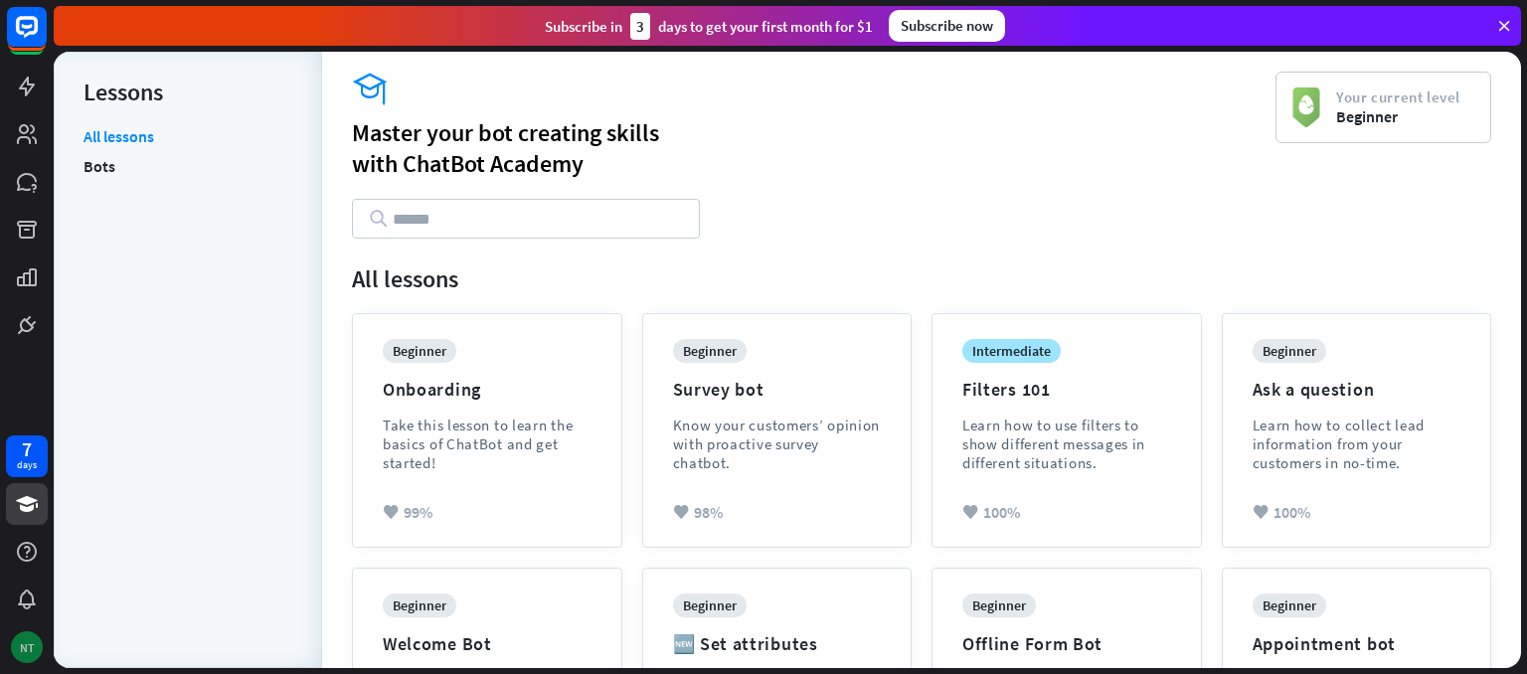
click at [32, 633] on div "NT" at bounding box center [27, 647] width 32 height 32
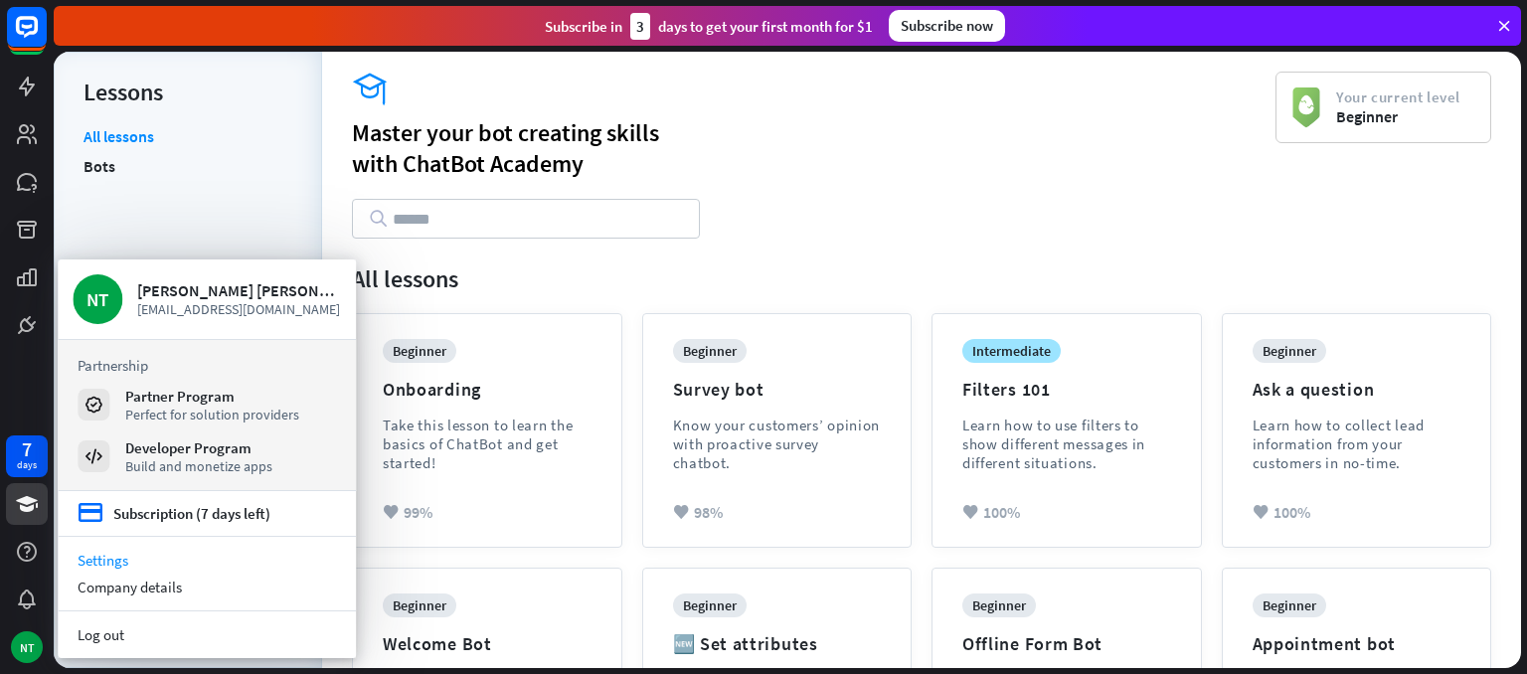
click at [121, 560] on link "Settings" at bounding box center [207, 560] width 298 height 27
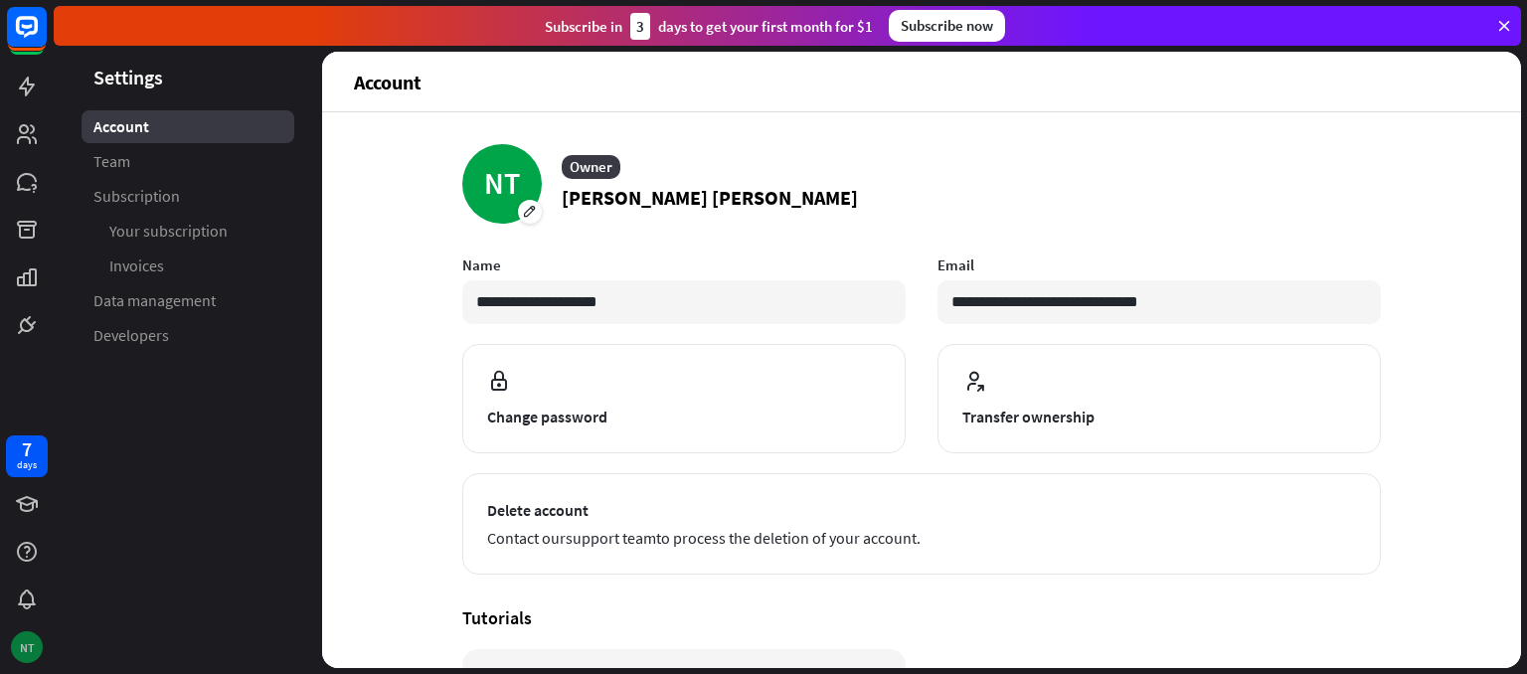
click at [11, 636] on div "NT" at bounding box center [27, 647] width 42 height 42
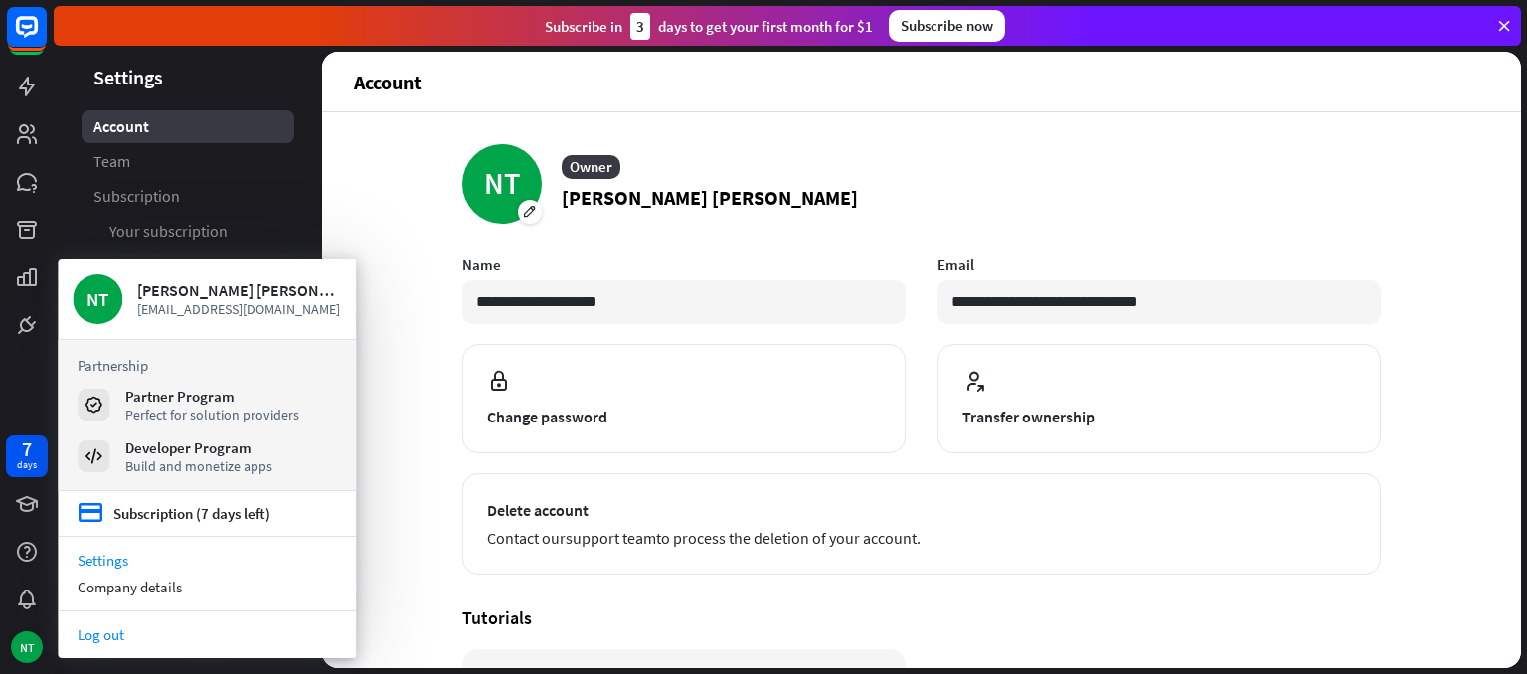
click at [118, 637] on link "Log out" at bounding box center [207, 634] width 298 height 27
